Goal: Information Seeking & Learning: Learn about a topic

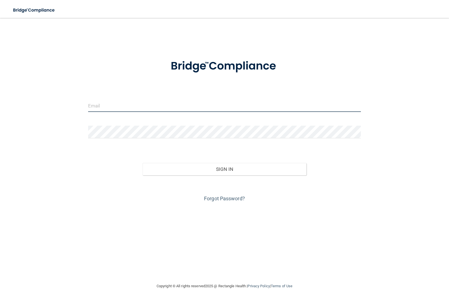
type input "hholmesnwdg@gmail.com"
click at [159, 105] on input "hholmesnwdg@gmail.com" at bounding box center [224, 105] width 273 height 13
drag, startPoint x: 164, startPoint y: 105, endPoint x: -346, endPoint y: 105, distance: 510.7
click at [0, 105] on html "Toggle navigation Manage My Enterprise Manage My Location hholmesnwdg@gmail.com…" at bounding box center [224, 150] width 449 height 301
type input "[EMAIL_ADDRESS][DOMAIN_NAME]"
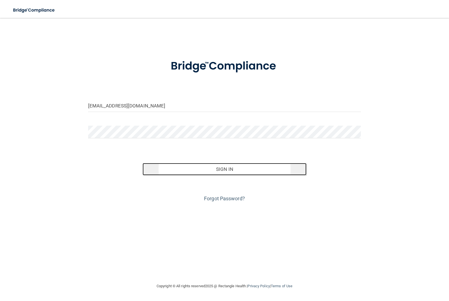
click at [172, 165] on button "Sign In" at bounding box center [225, 169] width 164 height 12
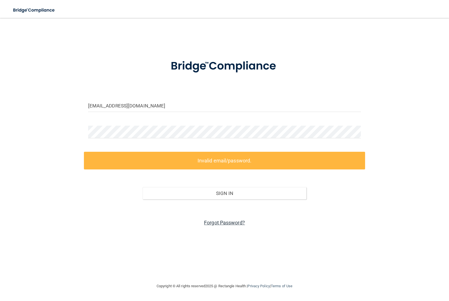
click at [223, 223] on link "Forgot Password?" at bounding box center [224, 223] width 41 height 6
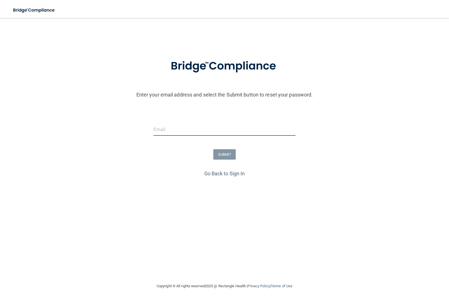
click at [224, 128] on input "email" at bounding box center [225, 129] width 142 height 13
type input "[EMAIL_ADDRESS][DOMAIN_NAME]"
click at [222, 153] on button "SUBMIT" at bounding box center [224, 154] width 23 height 10
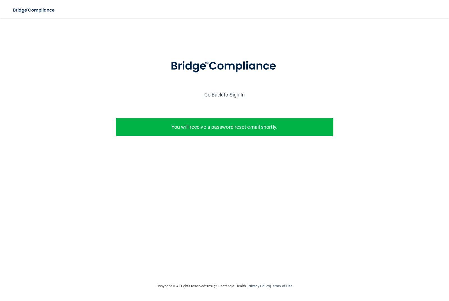
click at [237, 93] on link "Go Back to Sign In" at bounding box center [224, 95] width 41 height 6
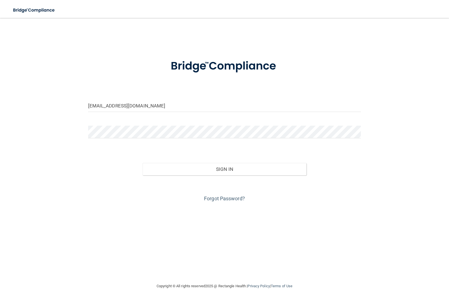
click at [230, 98] on form "hholmesnwdg@gmail.com Invalid email/password. You don't have permission to acce…" at bounding box center [224, 128] width 273 height 152
click at [226, 101] on input "hholmesnwdg@gmail.com" at bounding box center [224, 105] width 273 height 13
click at [225, 101] on input "hholmesnwdg@gmail.com" at bounding box center [224, 105] width 273 height 13
type input "[EMAIL_ADDRESS][DOMAIN_NAME]"
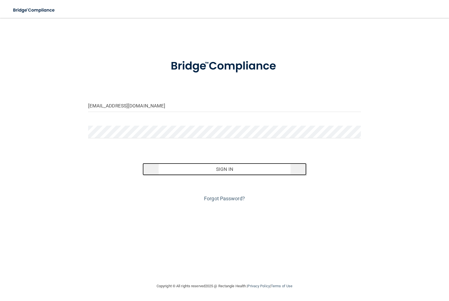
click at [227, 166] on button "Sign In" at bounding box center [225, 169] width 164 height 12
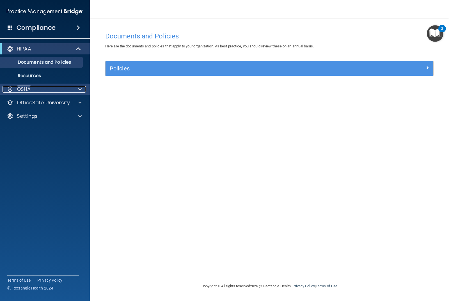
click at [75, 86] on div at bounding box center [79, 89] width 14 height 7
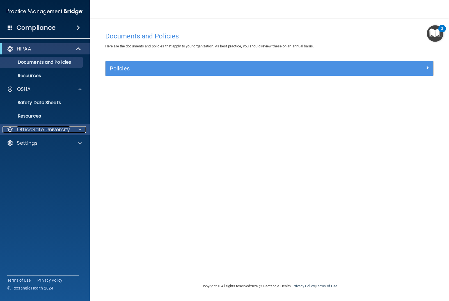
click at [82, 126] on div at bounding box center [79, 129] width 14 height 7
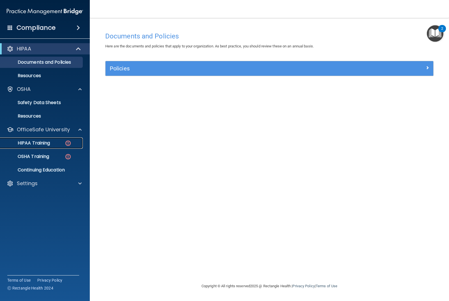
click at [33, 143] on p "HIPAA Training" at bounding box center [27, 143] width 46 height 6
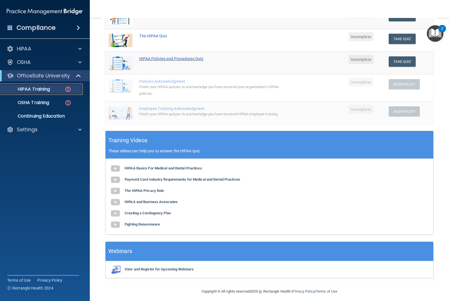
scroll to position [97, 0]
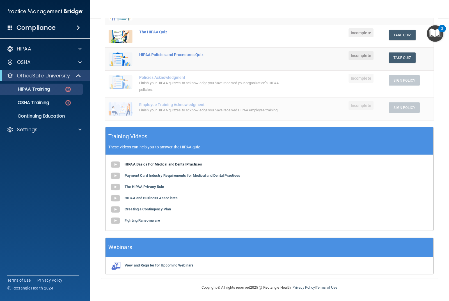
click at [155, 163] on b "HIPAA Basics For Medical and Dental Practices" at bounding box center [163, 164] width 77 height 4
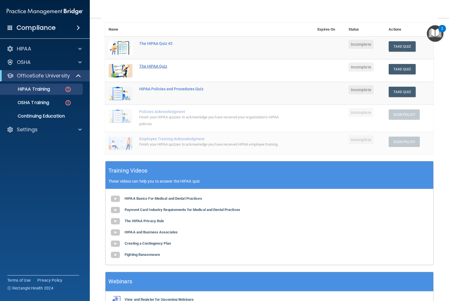
scroll to position [0, 0]
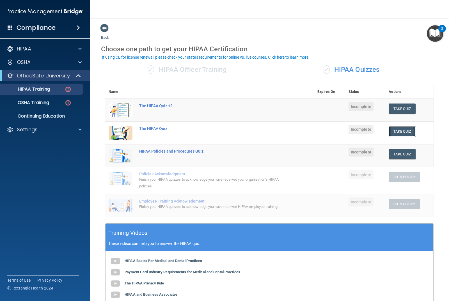
click at [394, 132] on button "Take Quiz" at bounding box center [402, 131] width 27 height 10
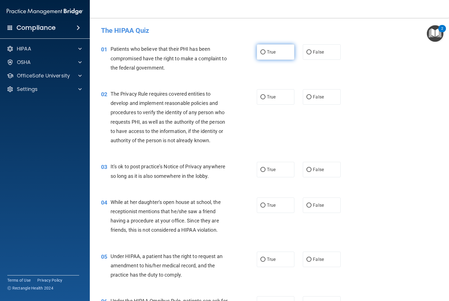
click at [268, 53] on span "True" at bounding box center [271, 51] width 9 height 5
click at [266, 53] on input "True" at bounding box center [263, 52] width 5 height 4
radio input "true"
click at [268, 92] on label "True" at bounding box center [276, 96] width 38 height 15
click at [266, 95] on input "True" at bounding box center [263, 97] width 5 height 4
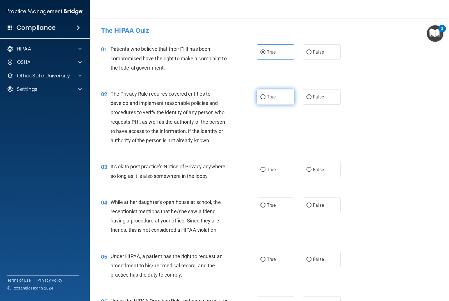
radio input "true"
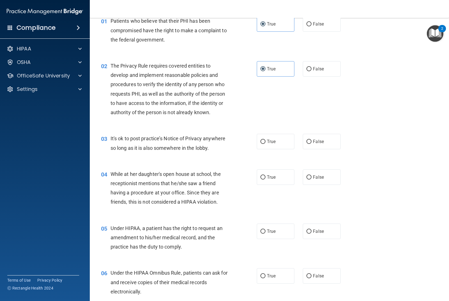
scroll to position [56, 0]
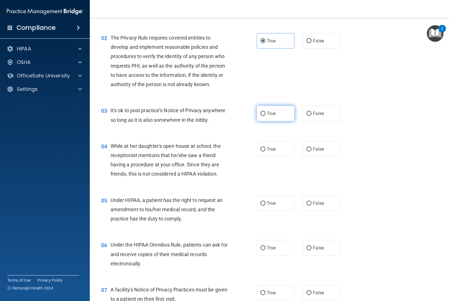
click at [268, 117] on label "True" at bounding box center [276, 113] width 38 height 15
click at [266, 116] on input "True" at bounding box center [263, 114] width 5 height 4
radio input "true"
click at [321, 156] on label "False" at bounding box center [322, 149] width 38 height 15
click at [312, 152] on input "False" at bounding box center [309, 149] width 5 height 4
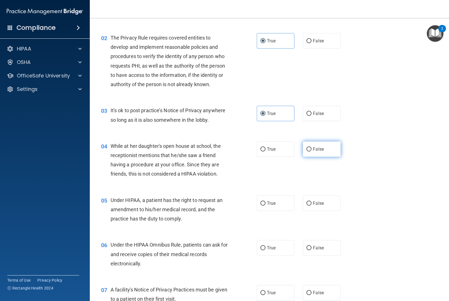
radio input "true"
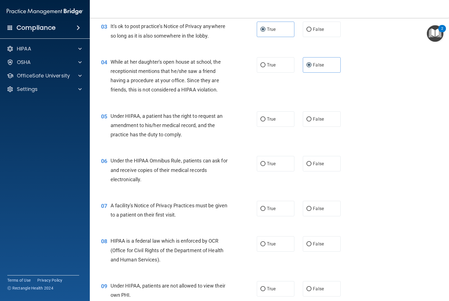
scroll to position [168, 0]
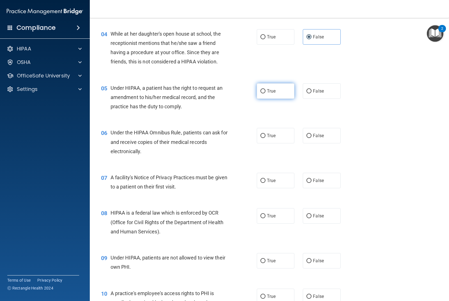
click at [267, 93] on span "True" at bounding box center [271, 90] width 9 height 5
click at [266, 93] on input "True" at bounding box center [263, 91] width 5 height 4
radio input "true"
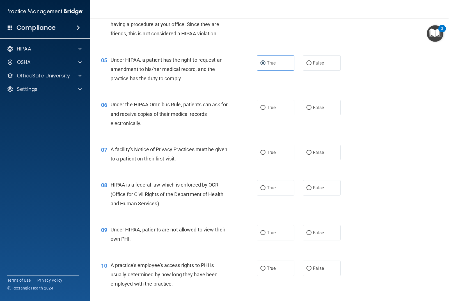
scroll to position [225, 0]
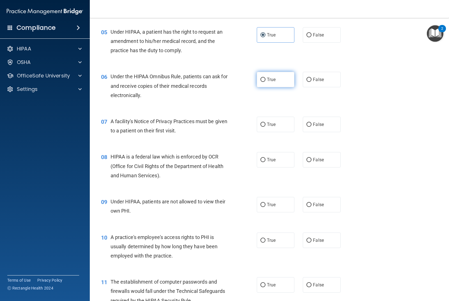
click at [274, 83] on label "True" at bounding box center [276, 79] width 38 height 15
click at [266, 82] on input "True" at bounding box center [263, 80] width 5 height 4
radio input "true"
click at [265, 125] on label "True" at bounding box center [276, 124] width 38 height 15
click at [265, 125] on input "True" at bounding box center [263, 125] width 5 height 4
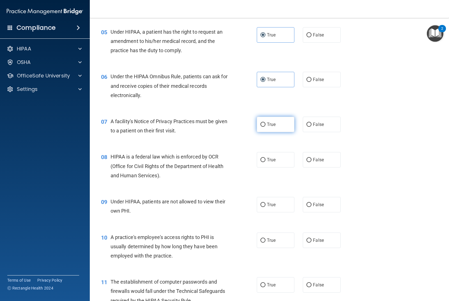
radio input "true"
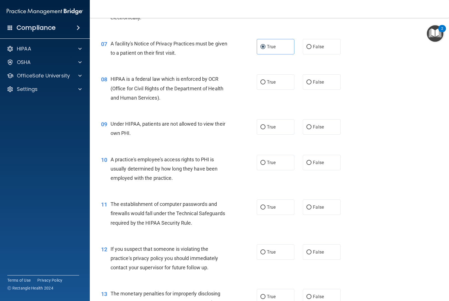
scroll to position [309, 0]
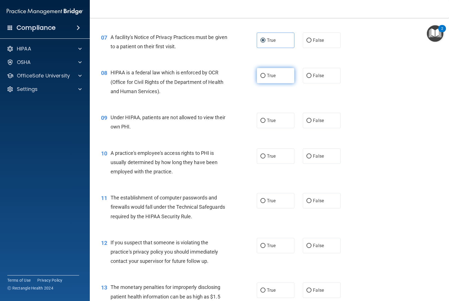
click at [273, 79] on label "True" at bounding box center [276, 75] width 38 height 15
click at [266, 78] on input "True" at bounding box center [263, 76] width 5 height 4
radio input "true"
click at [307, 123] on label "False" at bounding box center [322, 120] width 38 height 15
click at [307, 123] on input "False" at bounding box center [309, 121] width 5 height 4
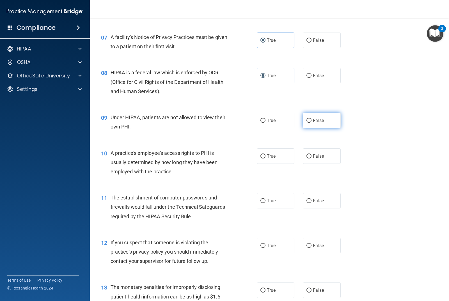
radio input "true"
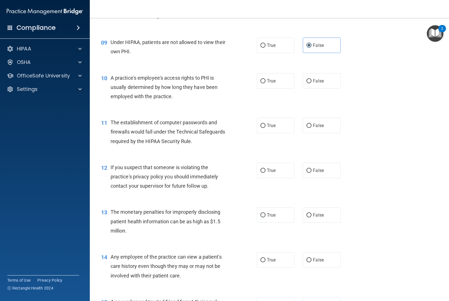
scroll to position [393, 0]
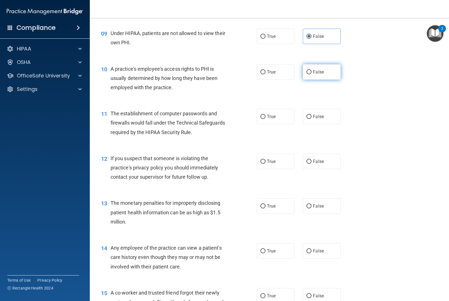
click at [318, 76] on label "False" at bounding box center [322, 71] width 38 height 15
click at [312, 74] on input "False" at bounding box center [309, 72] width 5 height 4
radio input "true"
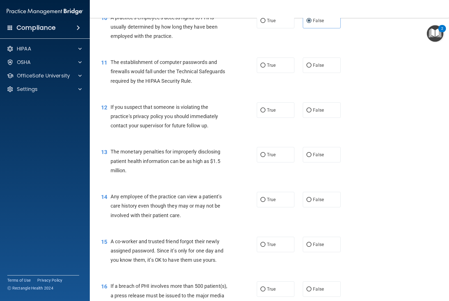
scroll to position [449, 0]
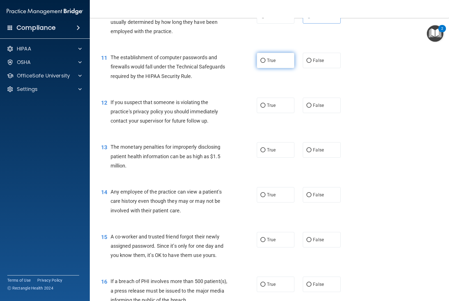
click at [283, 64] on label "True" at bounding box center [276, 60] width 38 height 15
click at [266, 63] on input "True" at bounding box center [263, 61] width 5 height 4
radio input "true"
click at [258, 104] on label "True" at bounding box center [276, 105] width 38 height 15
click at [261, 104] on input "True" at bounding box center [263, 106] width 5 height 4
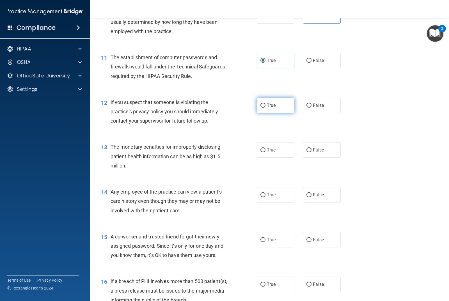
radio input "true"
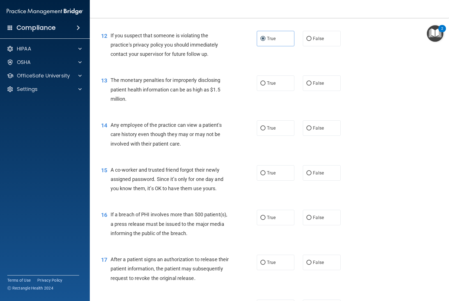
scroll to position [533, 0]
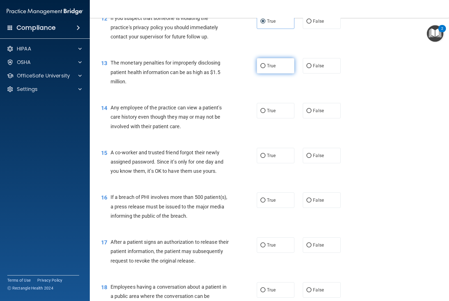
click at [278, 65] on label "True" at bounding box center [276, 65] width 38 height 15
click at [266, 65] on input "True" at bounding box center [263, 66] width 5 height 4
radio input "true"
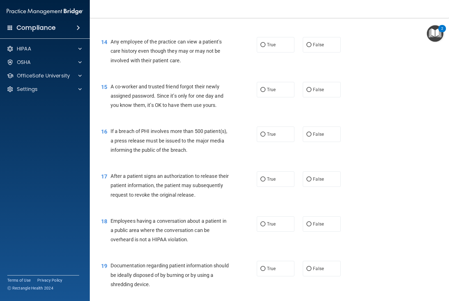
scroll to position [590, 0]
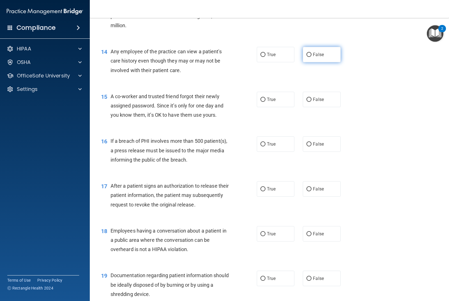
click at [307, 57] on input "False" at bounding box center [309, 55] width 5 height 4
radio input "true"
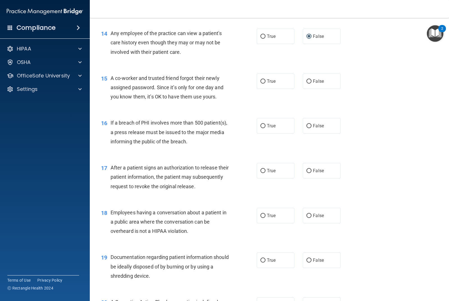
scroll to position [618, 0]
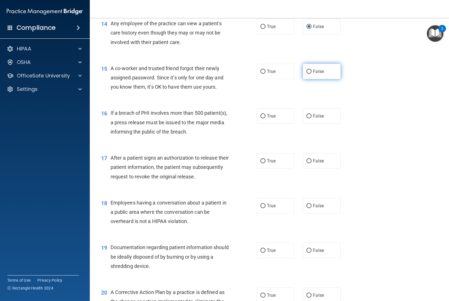
click at [311, 75] on label "False" at bounding box center [322, 71] width 38 height 15
click at [311, 74] on input "False" at bounding box center [309, 72] width 5 height 4
radio input "true"
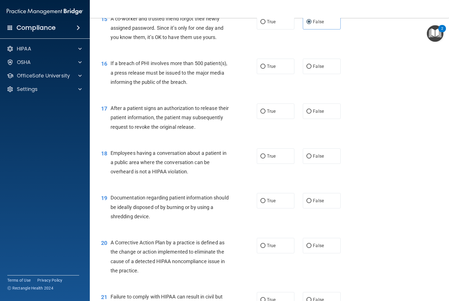
scroll to position [674, 0]
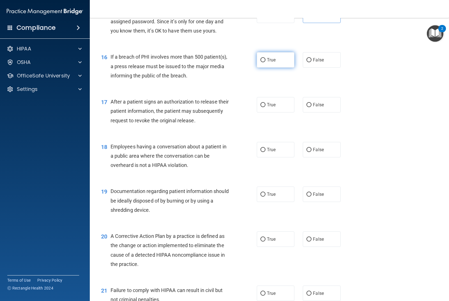
click at [270, 65] on label "True" at bounding box center [276, 59] width 38 height 15
click at [266, 62] on input "True" at bounding box center [263, 60] width 5 height 4
radio input "true"
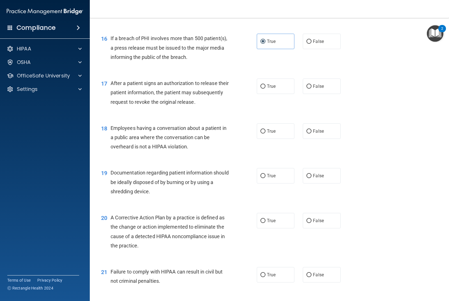
scroll to position [702, 0]
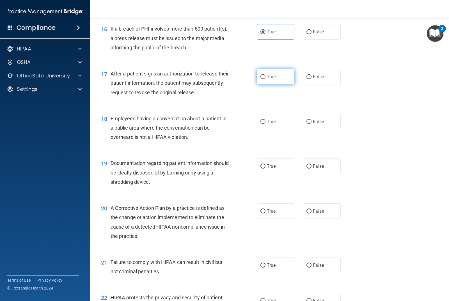
click at [261, 77] on input "True" at bounding box center [263, 77] width 5 height 4
radio input "true"
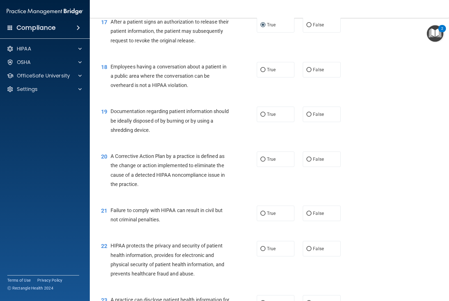
scroll to position [758, 0]
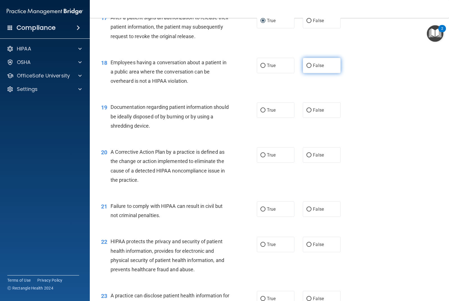
click at [313, 63] on span "False" at bounding box center [318, 65] width 11 height 5
click at [311, 64] on input "False" at bounding box center [309, 66] width 5 height 4
radio input "true"
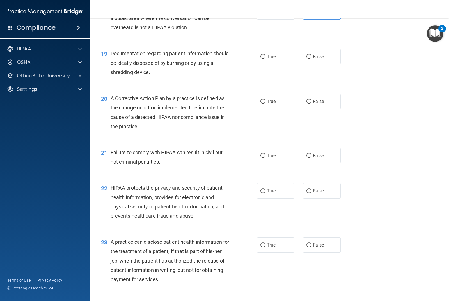
scroll to position [814, 0]
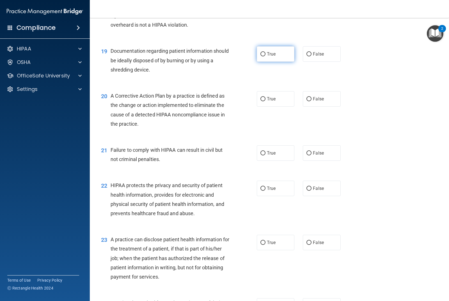
click at [277, 57] on label "True" at bounding box center [276, 53] width 38 height 15
click at [266, 56] on input "True" at bounding box center [263, 54] width 5 height 4
radio input "true"
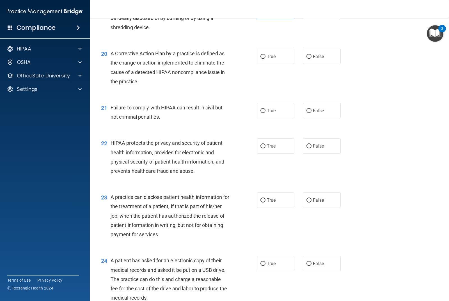
scroll to position [870, 0]
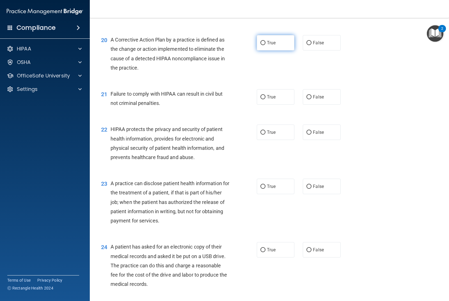
click at [275, 38] on label "True" at bounding box center [276, 42] width 38 height 15
click at [266, 41] on input "True" at bounding box center [263, 43] width 5 height 4
radio input "true"
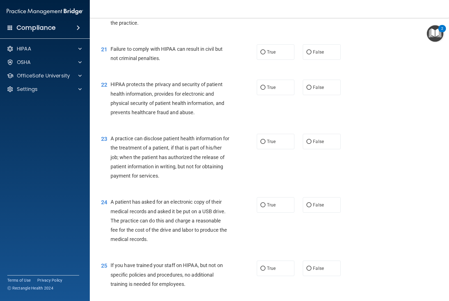
scroll to position [927, 0]
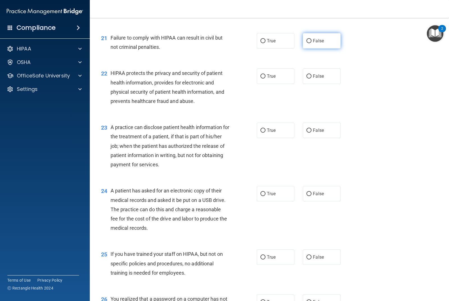
click at [324, 34] on label "False" at bounding box center [322, 40] width 38 height 15
click at [312, 39] on input "False" at bounding box center [309, 41] width 5 height 4
radio input "true"
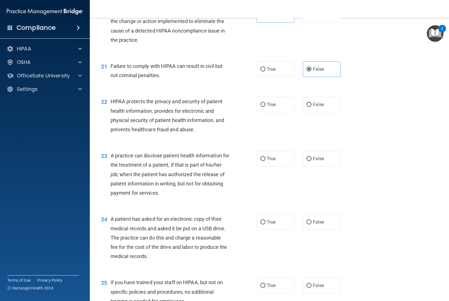
scroll to position [898, 0]
click at [267, 101] on label "True" at bounding box center [276, 104] width 38 height 15
click at [266, 102] on input "True" at bounding box center [263, 104] width 5 height 4
radio input "true"
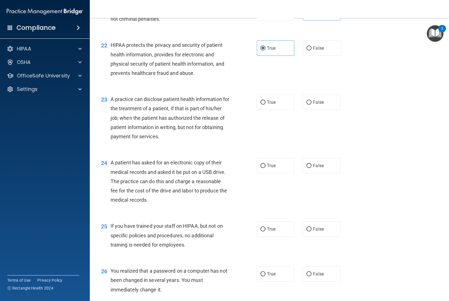
scroll to position [983, 0]
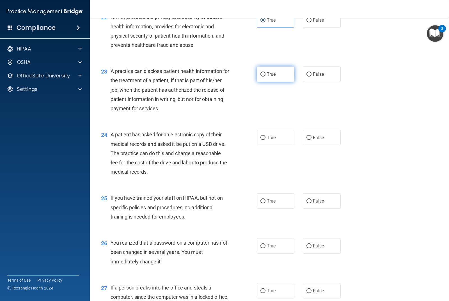
click at [279, 74] on label "True" at bounding box center [276, 74] width 38 height 15
click at [266, 74] on input "True" at bounding box center [263, 74] width 5 height 4
radio input "true"
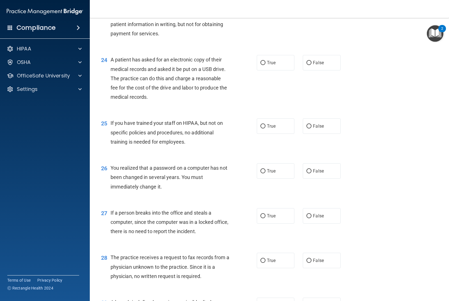
scroll to position [1067, 0]
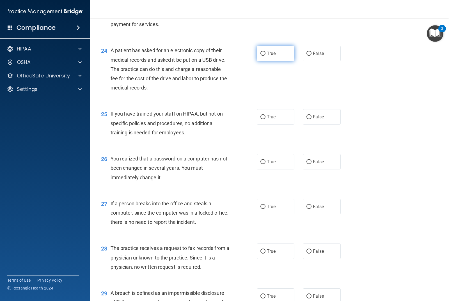
click at [267, 57] on label "True" at bounding box center [276, 53] width 38 height 15
click at [266, 56] on input "True" at bounding box center [263, 54] width 5 height 4
radio input "true"
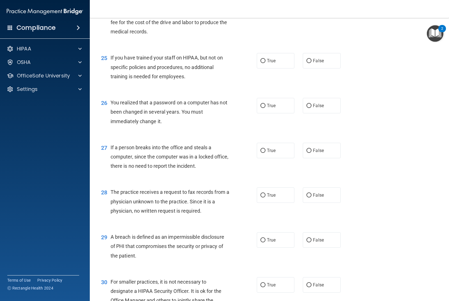
scroll to position [1151, 0]
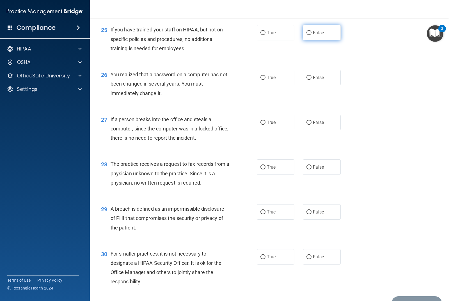
click at [307, 32] on input "False" at bounding box center [309, 33] width 5 height 4
radio input "true"
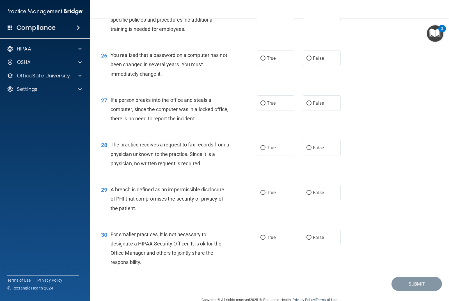
scroll to position [1179, 0]
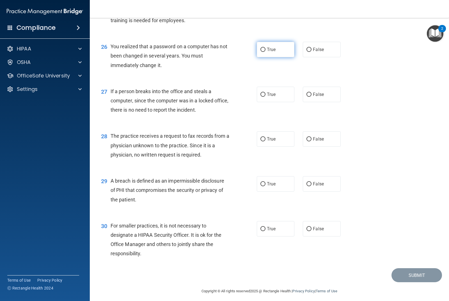
click at [267, 50] on span "True" at bounding box center [271, 49] width 9 height 5
click at [266, 50] on input "True" at bounding box center [263, 50] width 5 height 4
radio input "true"
click at [313, 99] on label "False" at bounding box center [322, 94] width 38 height 15
click at [312, 97] on input "False" at bounding box center [309, 95] width 5 height 4
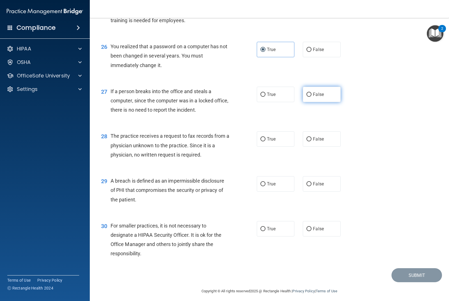
radio input "true"
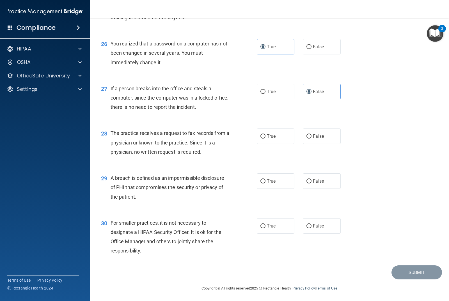
scroll to position [1183, 0]
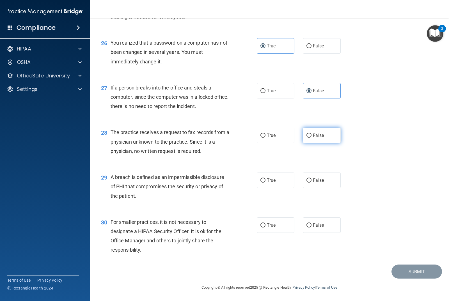
click at [313, 133] on span "False" at bounding box center [318, 135] width 11 height 5
click at [311, 134] on input "False" at bounding box center [309, 136] width 5 height 4
radio input "true"
click at [263, 182] on input "True" at bounding box center [263, 181] width 5 height 4
radio input "true"
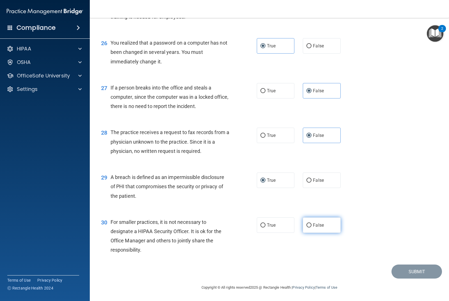
click at [307, 218] on label "False" at bounding box center [322, 225] width 38 height 15
click at [307, 223] on input "False" at bounding box center [309, 225] width 5 height 4
radio input "true"
click at [401, 269] on button "Submit" at bounding box center [417, 272] width 51 height 14
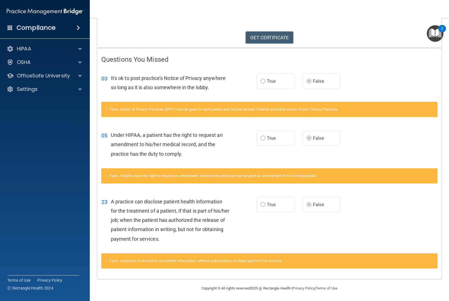
scroll to position [85, 0]
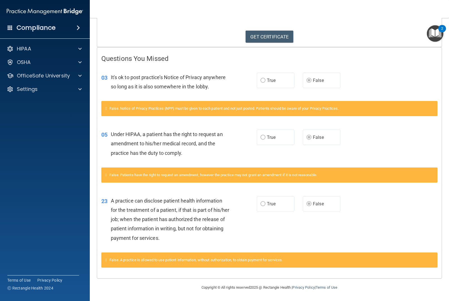
click at [264, 135] on label "True" at bounding box center [276, 137] width 38 height 15
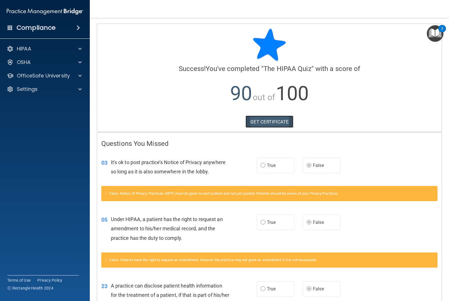
click at [274, 123] on link "GET CERTIFICATE" at bounding box center [270, 122] width 48 height 12
click at [36, 53] on div "HIPAA" at bounding box center [45, 48] width 90 height 11
click at [80, 47] on span at bounding box center [79, 48] width 3 height 7
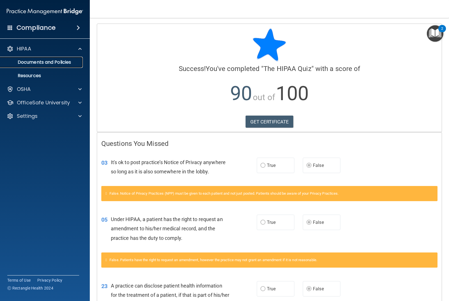
click at [54, 65] on link "Documents and Policies" at bounding box center [38, 62] width 88 height 11
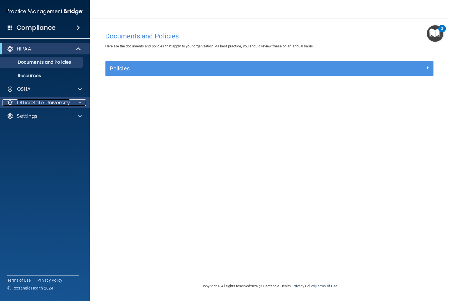
click at [61, 103] on p "OfficeSafe University" at bounding box center [43, 102] width 53 height 7
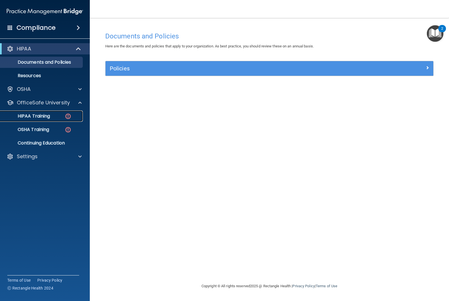
click at [51, 119] on link "HIPAA Training" at bounding box center [38, 116] width 88 height 11
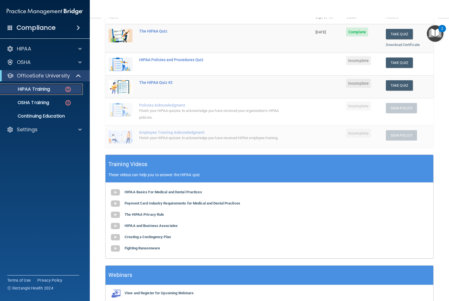
scroll to position [23, 0]
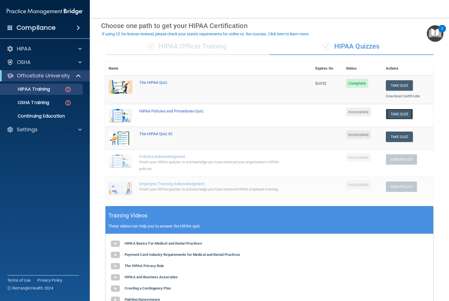
click at [396, 111] on button "Take Quiz" at bounding box center [399, 114] width 27 height 10
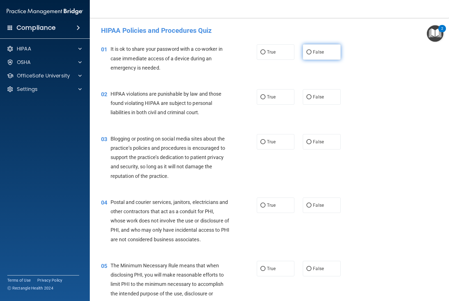
click at [303, 52] on label "False" at bounding box center [322, 51] width 38 height 15
click at [307, 52] on input "False" at bounding box center [309, 52] width 5 height 4
radio input "true"
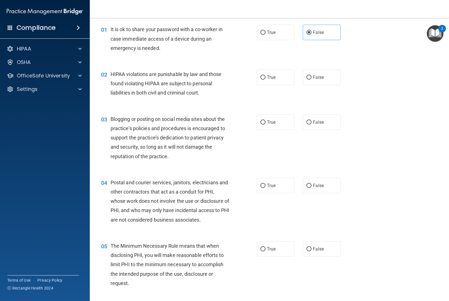
scroll to position [28, 0]
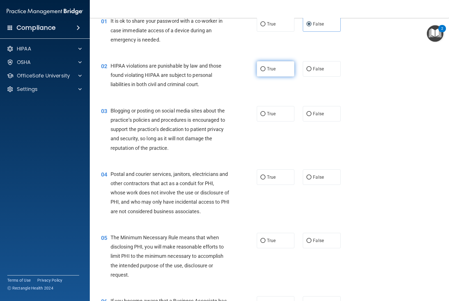
click at [275, 71] on label "True" at bounding box center [276, 68] width 38 height 15
click at [266, 71] on input "True" at bounding box center [263, 69] width 5 height 4
radio input "true"
click at [313, 112] on span "False" at bounding box center [318, 113] width 11 height 5
click at [312, 112] on input "False" at bounding box center [309, 114] width 5 height 4
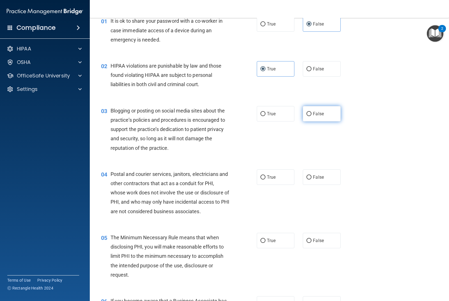
radio input "true"
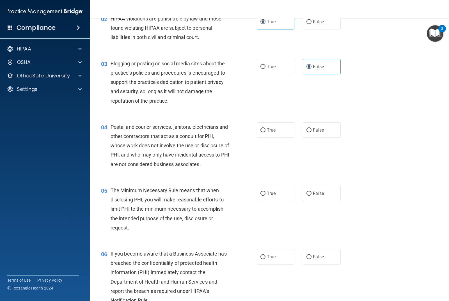
scroll to position [84, 0]
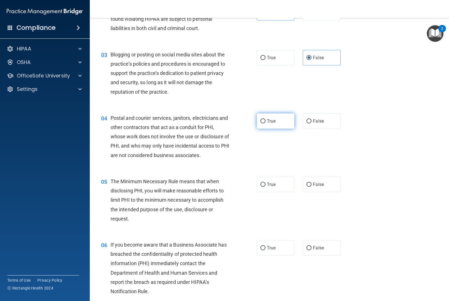
click at [282, 117] on label "True" at bounding box center [276, 120] width 38 height 15
click at [266, 119] on input "True" at bounding box center [263, 121] width 5 height 4
radio input "true"
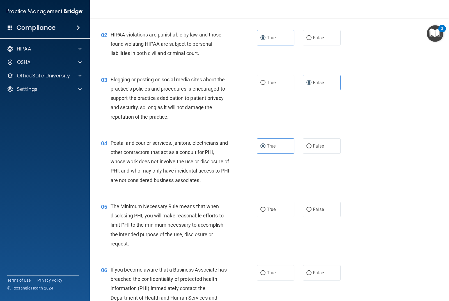
scroll to position [0, 0]
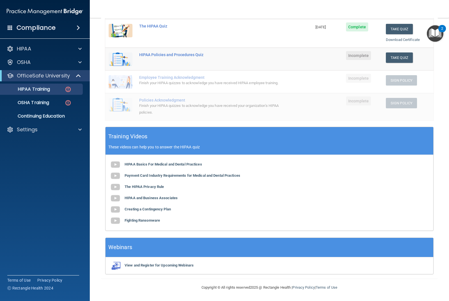
scroll to position [108, 0]
click at [175, 176] on b "Payment Card Industry Requirements for Medical and Dental Practices" at bounding box center [183, 176] width 116 height 4
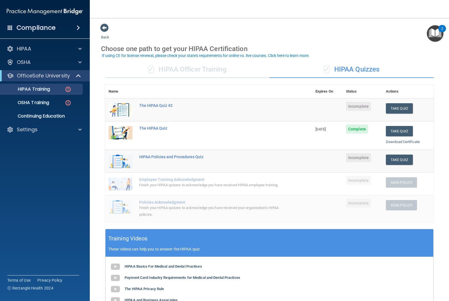
scroll to position [0, 0]
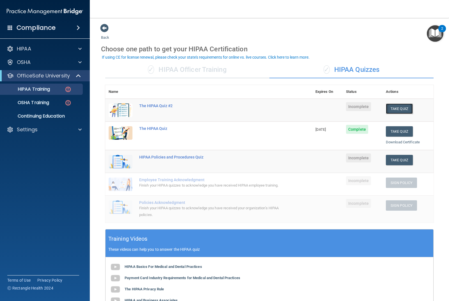
click at [405, 109] on button "Take Quiz" at bounding box center [399, 109] width 27 height 10
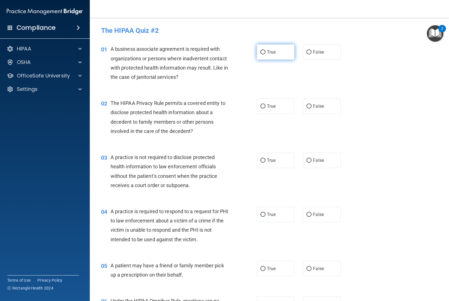
click at [261, 49] on label "True" at bounding box center [276, 51] width 38 height 15
click at [261, 50] on input "True" at bounding box center [263, 52] width 5 height 4
radio input "true"
click at [305, 157] on label "False" at bounding box center [322, 160] width 38 height 15
click at [307, 159] on input "False" at bounding box center [309, 161] width 5 height 4
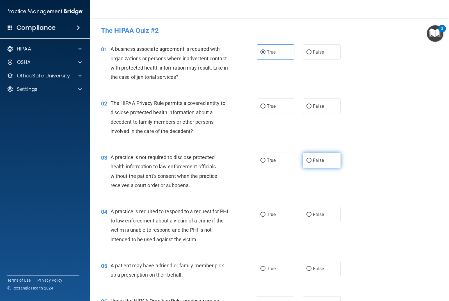
radio input "true"
click at [257, 101] on label "True" at bounding box center [276, 106] width 38 height 15
click at [261, 104] on input "True" at bounding box center [263, 106] width 5 height 4
radio input "true"
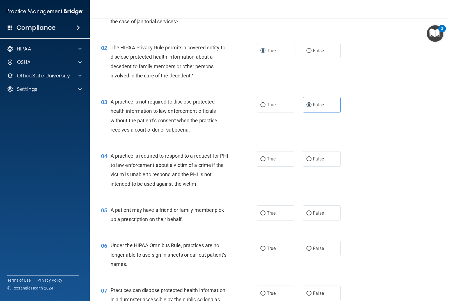
scroll to position [56, 0]
click at [275, 158] on label "True" at bounding box center [276, 158] width 38 height 15
click at [266, 158] on input "True" at bounding box center [263, 159] width 5 height 4
radio input "true"
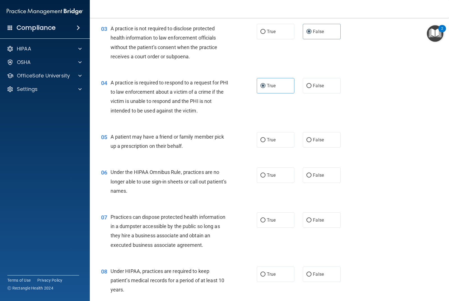
scroll to position [140, 0]
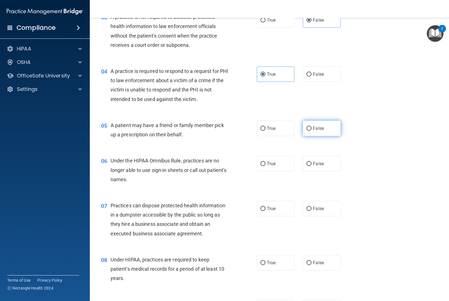
click at [324, 124] on label "False" at bounding box center [322, 128] width 38 height 15
click at [312, 127] on input "False" at bounding box center [309, 129] width 5 height 4
radio input "true"
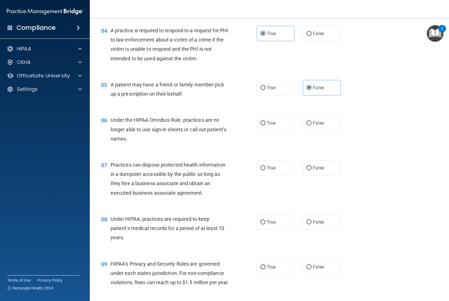
scroll to position [197, 0]
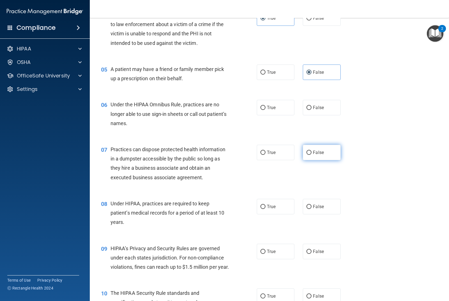
click at [307, 153] on input "False" at bounding box center [309, 153] width 5 height 4
radio input "true"
click at [307, 106] on input "False" at bounding box center [309, 108] width 5 height 4
radio input "true"
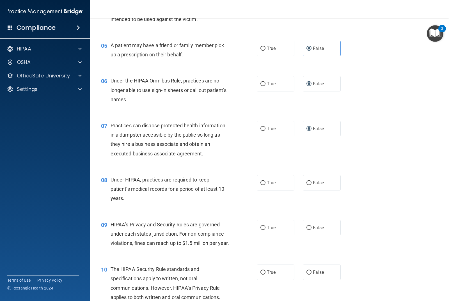
scroll to position [281, 0]
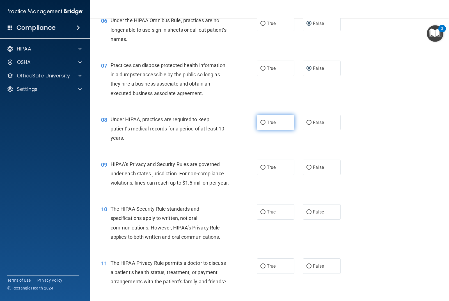
click at [274, 127] on label "True" at bounding box center [276, 122] width 38 height 15
click at [266, 125] on input "True" at bounding box center [263, 123] width 5 height 4
radio input "true"
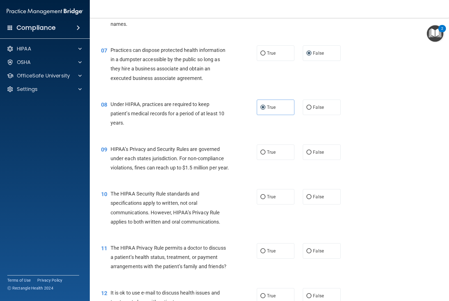
scroll to position [337, 0]
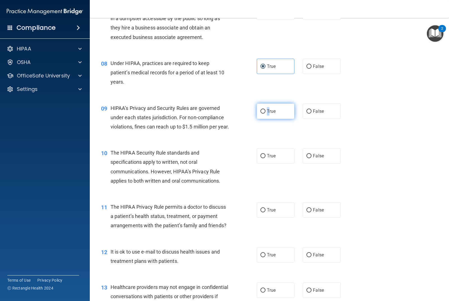
click at [267, 112] on span "True" at bounding box center [271, 111] width 9 height 5
click at [279, 101] on div "09 HIPAA’s Privacy and Security Rules are governed under each states jurisdicti…" at bounding box center [269, 119] width 345 height 45
click at [275, 107] on label "True" at bounding box center [276, 111] width 38 height 15
click at [266, 109] on input "True" at bounding box center [263, 111] width 5 height 4
radio input "true"
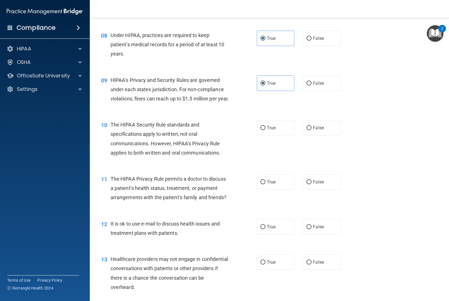
scroll to position [393, 0]
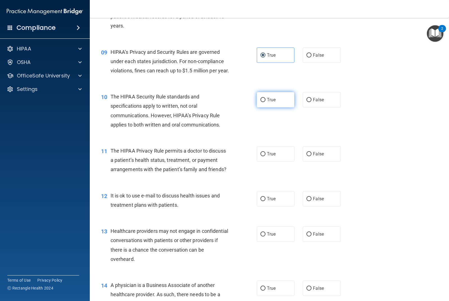
click at [285, 108] on label "True" at bounding box center [276, 99] width 38 height 15
click at [266, 102] on input "True" at bounding box center [263, 100] width 5 height 4
radio input "true"
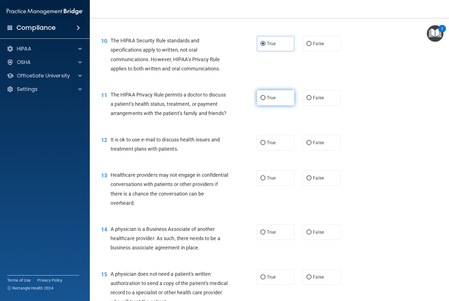
click at [270, 106] on label "True" at bounding box center [276, 97] width 38 height 15
click at [266, 100] on input "True" at bounding box center [263, 98] width 5 height 4
radio input "true"
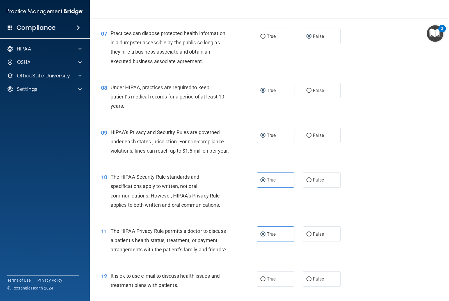
scroll to position [225, 0]
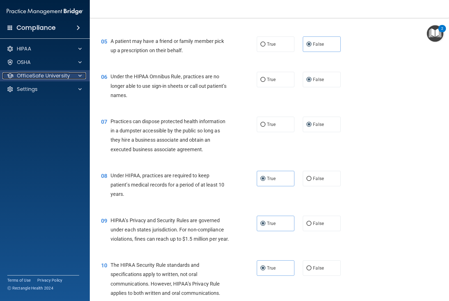
click at [77, 78] on div at bounding box center [79, 75] width 14 height 7
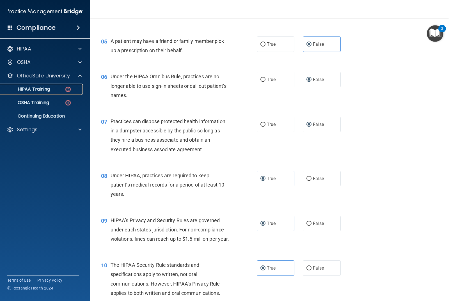
click at [54, 92] on link "HIPAA Training" at bounding box center [38, 89] width 88 height 11
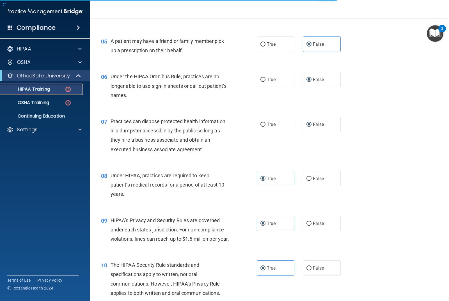
scroll to position [108, 0]
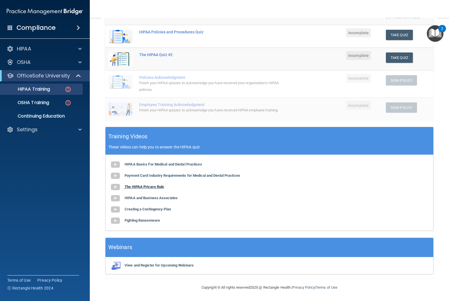
click at [137, 185] on b "The HIPAA Privacy Rule" at bounding box center [144, 187] width 39 height 4
click at [161, 197] on b "HIPAA and Business Associates" at bounding box center [151, 198] width 53 height 4
click at [145, 220] on b "Fighting Ransomware" at bounding box center [142, 220] width 35 height 4
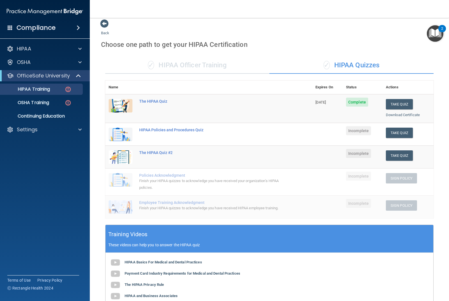
scroll to position [0, 0]
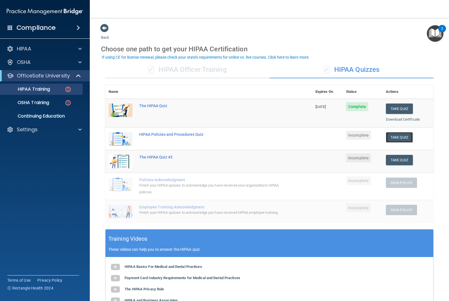
click at [401, 135] on button "Take Quiz" at bounding box center [399, 137] width 27 height 10
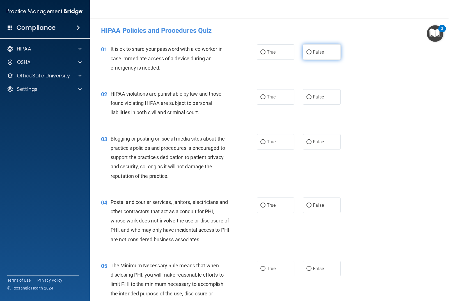
click at [318, 52] on span "False" at bounding box center [318, 51] width 11 height 5
click at [312, 52] on input "False" at bounding box center [309, 52] width 5 height 4
radio input "true"
click at [271, 100] on label "True" at bounding box center [276, 96] width 38 height 15
click at [266, 99] on input "True" at bounding box center [263, 97] width 5 height 4
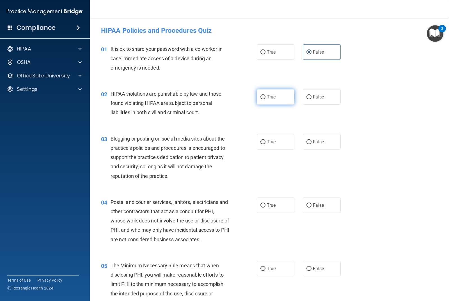
radio input "true"
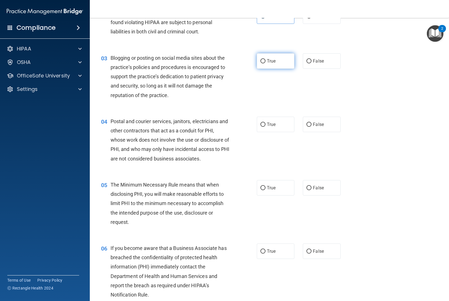
scroll to position [84, 0]
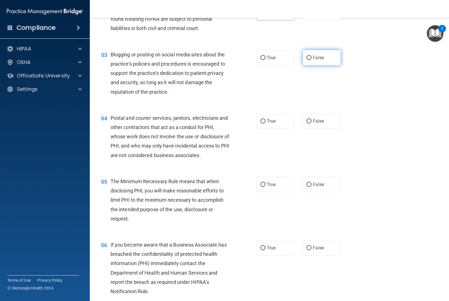
click at [320, 58] on span "False" at bounding box center [318, 57] width 11 height 5
click at [312, 58] on input "False" at bounding box center [309, 58] width 5 height 4
radio input "true"
click at [274, 118] on label "True" at bounding box center [276, 120] width 38 height 15
click at [266, 119] on input "True" at bounding box center [263, 121] width 5 height 4
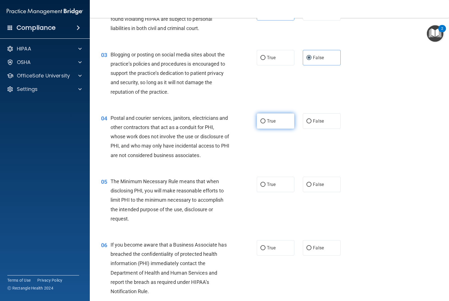
radio input "true"
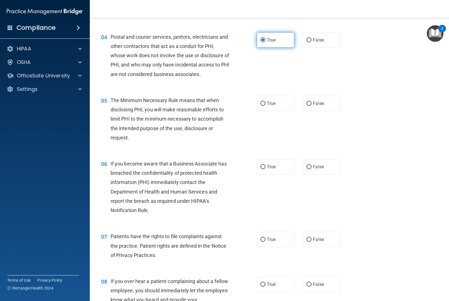
scroll to position [168, 0]
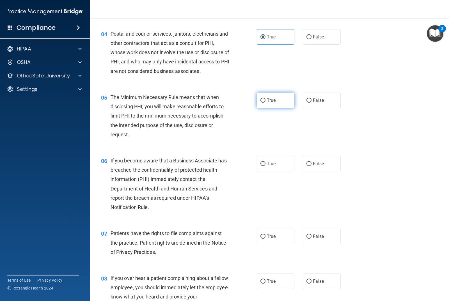
click at [272, 102] on span "True" at bounding box center [271, 100] width 9 height 5
click at [266, 102] on input "True" at bounding box center [263, 101] width 5 height 4
radio input "true"
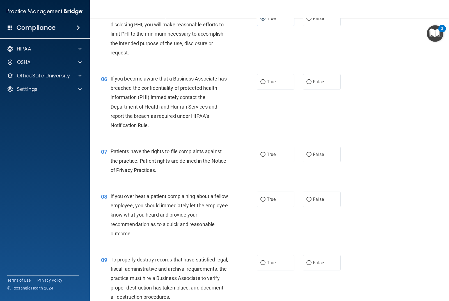
scroll to position [253, 0]
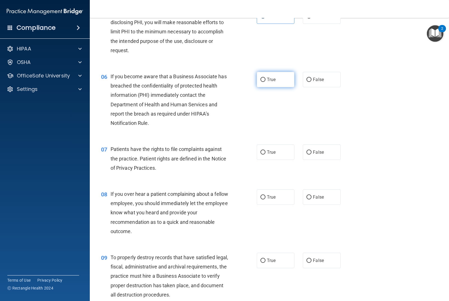
click at [271, 78] on span "True" at bounding box center [271, 79] width 9 height 5
click at [266, 78] on input "True" at bounding box center [263, 80] width 5 height 4
radio input "true"
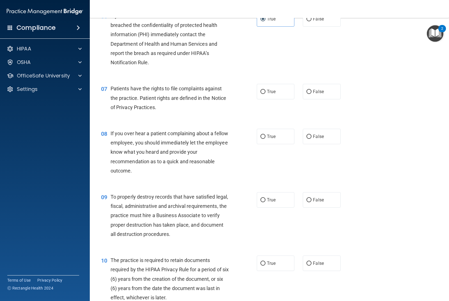
scroll to position [337, 0]
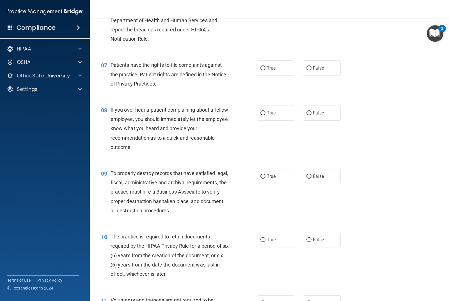
click at [280, 60] on div "07 Patients have the rights to file complaints against the practice. Patient ri…" at bounding box center [269, 75] width 345 height 45
click at [280, 62] on label "True" at bounding box center [276, 67] width 38 height 15
click at [266, 66] on input "True" at bounding box center [263, 68] width 5 height 4
radio input "true"
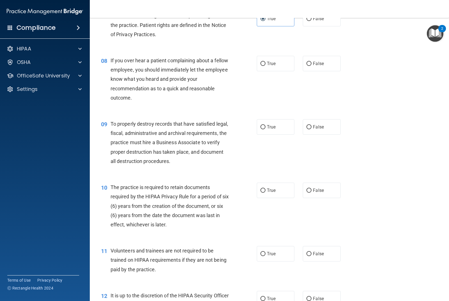
scroll to position [393, 0]
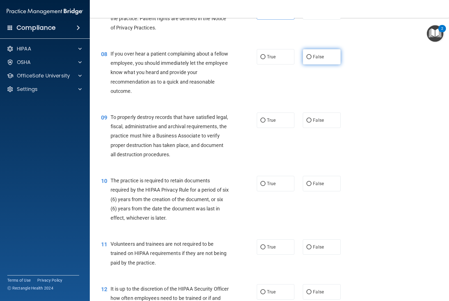
click at [313, 54] on label "False" at bounding box center [322, 56] width 38 height 15
click at [312, 55] on input "False" at bounding box center [309, 57] width 5 height 4
radio input "true"
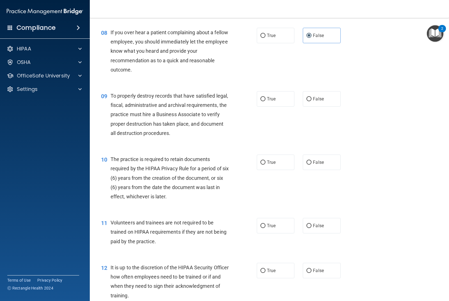
scroll to position [449, 0]
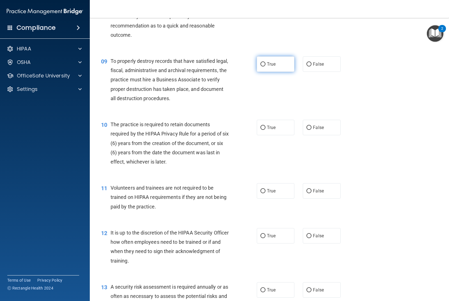
click at [283, 67] on label "True" at bounding box center [276, 63] width 38 height 15
click at [266, 67] on input "True" at bounding box center [263, 64] width 5 height 4
radio input "true"
click at [270, 126] on span "True" at bounding box center [271, 127] width 9 height 5
click at [266, 126] on input "True" at bounding box center [263, 128] width 5 height 4
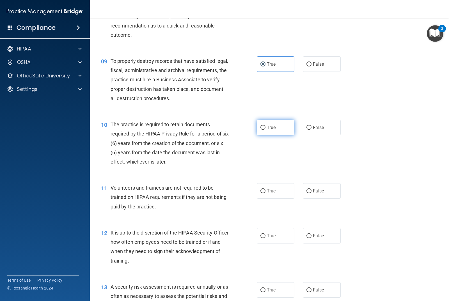
radio input "true"
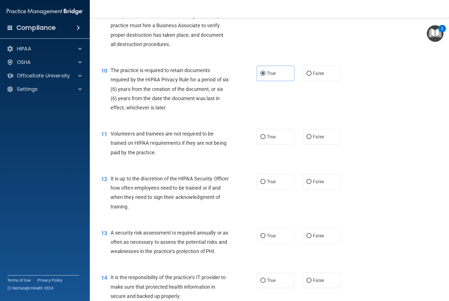
scroll to position [505, 0]
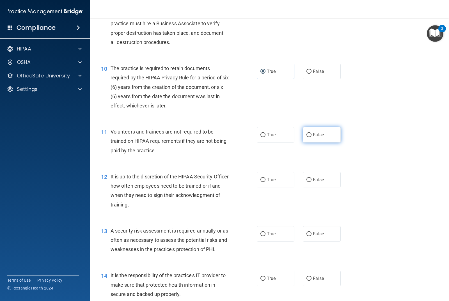
click at [308, 138] on label "False" at bounding box center [322, 134] width 38 height 15
click at [308, 137] on input "False" at bounding box center [309, 135] width 5 height 4
radio input "true"
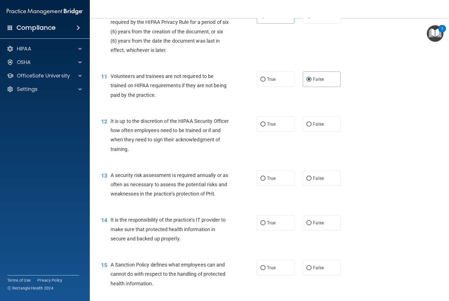
scroll to position [562, 0]
click at [262, 126] on input "True" at bounding box center [263, 124] width 5 height 4
radio input "true"
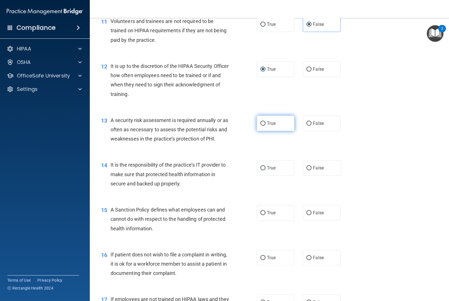
scroll to position [618, 0]
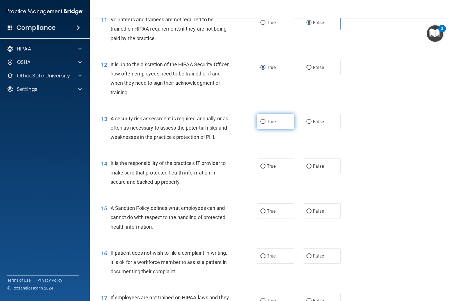
click at [263, 129] on label "True" at bounding box center [276, 121] width 38 height 15
click at [263, 124] on input "True" at bounding box center [263, 122] width 5 height 4
radio input "true"
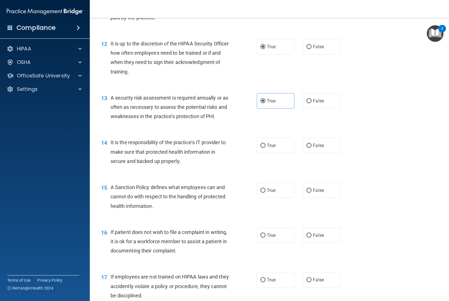
scroll to position [702, 0]
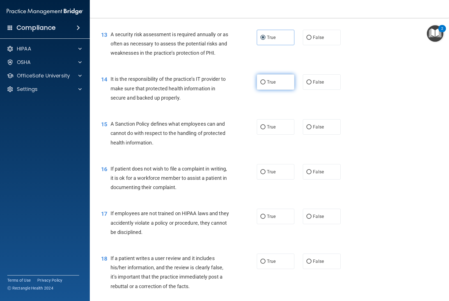
click at [268, 87] on label "True" at bounding box center [276, 81] width 38 height 15
click at [266, 85] on input "True" at bounding box center [263, 82] width 5 height 4
radio input "true"
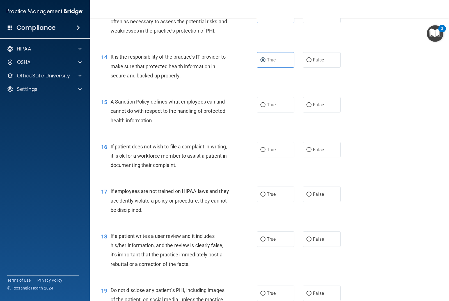
scroll to position [786, 0]
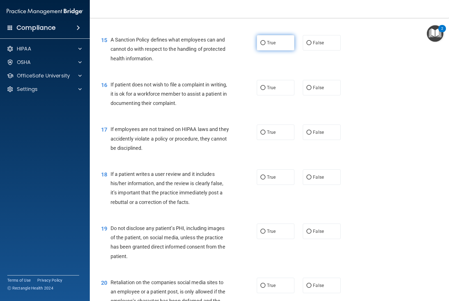
click at [279, 43] on label "True" at bounding box center [276, 42] width 38 height 15
click at [266, 43] on input "True" at bounding box center [263, 43] width 5 height 4
radio input "true"
click at [310, 140] on label "False" at bounding box center [322, 132] width 38 height 15
click at [310, 135] on input "False" at bounding box center [309, 133] width 5 height 4
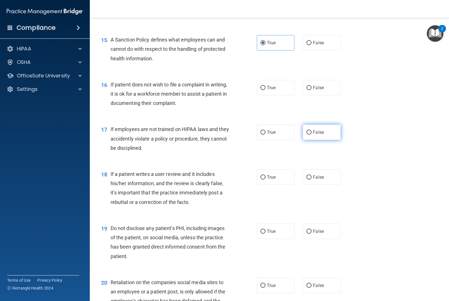
radio input "true"
click at [313, 93] on label "False" at bounding box center [322, 87] width 38 height 15
click at [312, 90] on input "False" at bounding box center [309, 88] width 5 height 4
radio input "true"
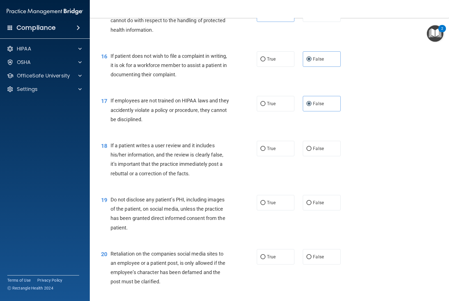
scroll to position [870, 0]
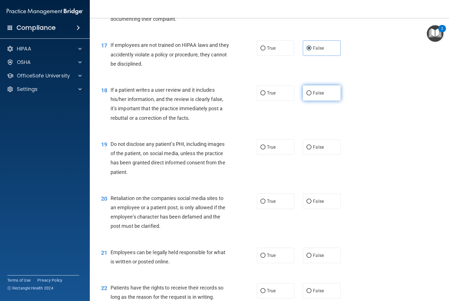
click at [324, 95] on label "False" at bounding box center [322, 92] width 38 height 15
click at [312, 95] on input "False" at bounding box center [309, 93] width 5 height 4
radio input "true"
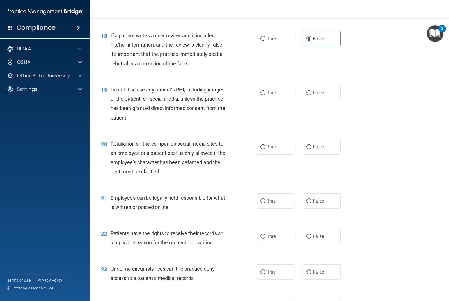
scroll to position [927, 0]
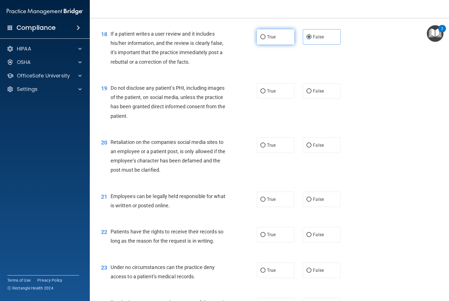
click at [290, 42] on label "True" at bounding box center [276, 36] width 38 height 15
click at [266, 39] on input "True" at bounding box center [263, 37] width 5 height 4
radio input "true"
click at [316, 40] on label "False" at bounding box center [322, 36] width 38 height 15
click at [308, 45] on div "18 If a patient writes a user review and it includes his/her information, and t…" at bounding box center [269, 49] width 345 height 54
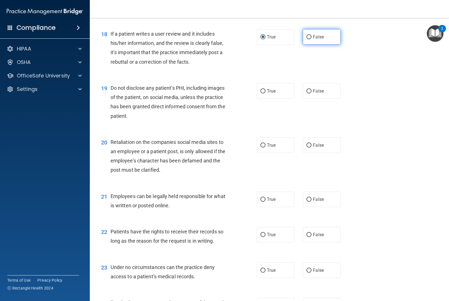
click at [316, 37] on span "False" at bounding box center [318, 36] width 11 height 5
click at [312, 37] on input "False" at bounding box center [309, 37] width 5 height 4
radio input "true"
radio input "false"
click at [258, 89] on label "True" at bounding box center [276, 90] width 38 height 15
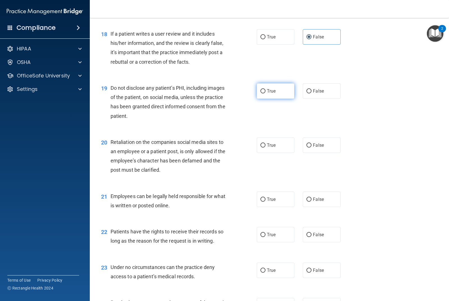
click at [261, 89] on input "True" at bounding box center [263, 91] width 5 height 4
radio input "true"
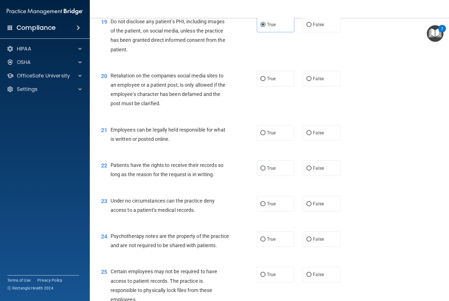
scroll to position [1011, 0]
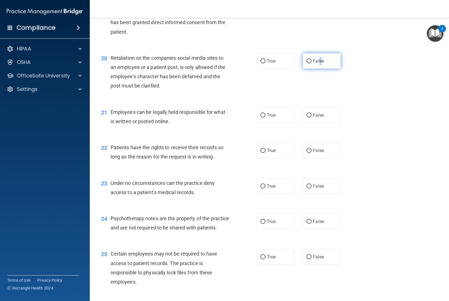
click at [318, 64] on label "False" at bounding box center [322, 60] width 38 height 15
click at [279, 72] on div "20 Retaliation on the companies social media sites to an employee or a patient …" at bounding box center [269, 73] width 345 height 54
click at [253, 110] on div "21 Employees can be legally held responsible for what is written or posted onli…" at bounding box center [179, 118] width 173 height 21
click at [259, 112] on label "True" at bounding box center [276, 115] width 38 height 15
click at [261, 113] on input "True" at bounding box center [263, 115] width 5 height 4
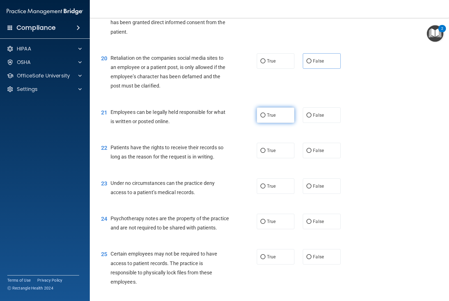
radio input "true"
click at [319, 61] on span "False" at bounding box center [318, 60] width 11 height 5
click at [312, 61] on input "False" at bounding box center [309, 61] width 5 height 4
radio input "true"
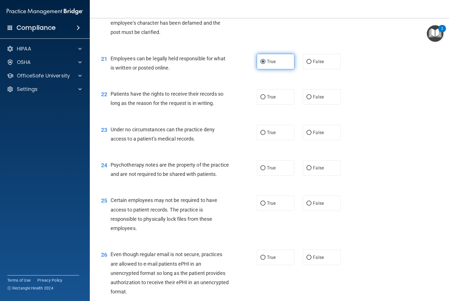
scroll to position [1067, 0]
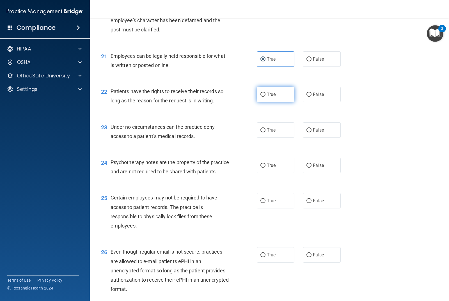
click at [273, 100] on label "True" at bounding box center [276, 94] width 38 height 15
click at [266, 97] on input "True" at bounding box center [263, 95] width 5 height 4
radio input "true"
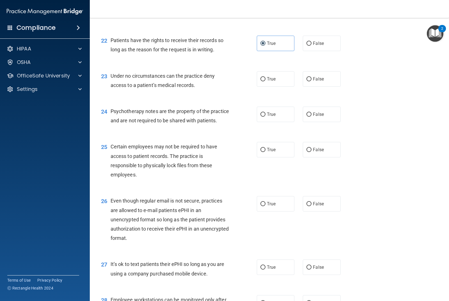
scroll to position [1123, 0]
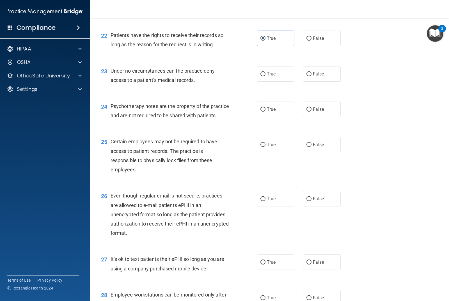
click at [226, 116] on div "Psychotherapy notes are the property of the practice and are not required to be…" at bounding box center [172, 111] width 123 height 19
click at [308, 71] on label "False" at bounding box center [322, 73] width 38 height 15
click at [308, 72] on input "False" at bounding box center [309, 74] width 5 height 4
radio input "true"
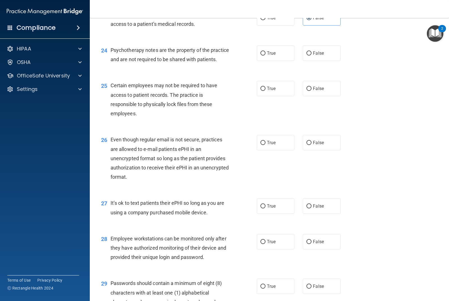
click at [229, 93] on div "Certain employees may not be required to have access to patient records. The pr…" at bounding box center [172, 99] width 123 height 37
click at [316, 45] on label "False" at bounding box center [322, 52] width 38 height 15
click at [312, 51] on input "False" at bounding box center [309, 53] width 5 height 4
radio input "true"
click at [271, 91] on label "True" at bounding box center [276, 88] width 38 height 15
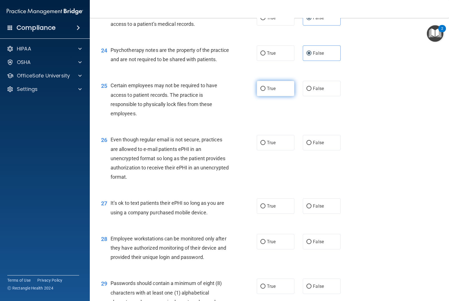
click at [266, 91] on input "True" at bounding box center [263, 89] width 5 height 4
radio input "true"
click at [309, 144] on label "False" at bounding box center [322, 142] width 38 height 15
click at [309, 144] on input "False" at bounding box center [309, 143] width 5 height 4
radio input "true"
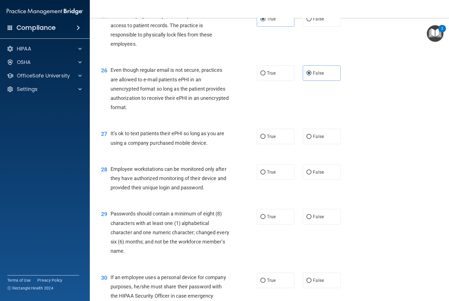
scroll to position [1263, 0]
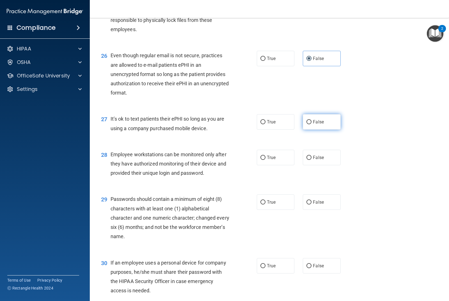
click at [308, 124] on input "False" at bounding box center [309, 122] width 5 height 4
radio input "true"
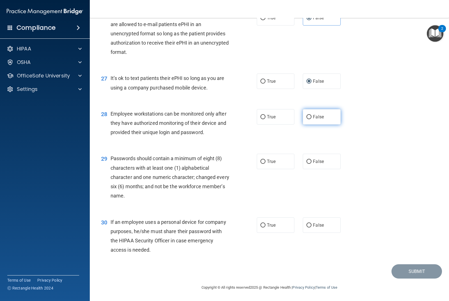
click at [308, 119] on input "False" at bounding box center [309, 117] width 5 height 4
radio input "true"
click at [275, 166] on label "True" at bounding box center [276, 161] width 38 height 15
click at [266, 164] on input "True" at bounding box center [263, 162] width 5 height 4
radio input "true"
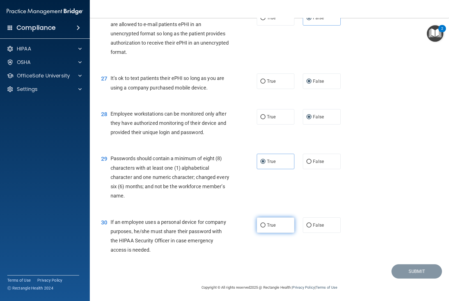
click at [270, 228] on label "True" at bounding box center [276, 225] width 38 height 15
click at [266, 228] on input "True" at bounding box center [263, 225] width 5 height 4
radio input "true"
click at [399, 268] on button "Submit" at bounding box center [417, 271] width 51 height 14
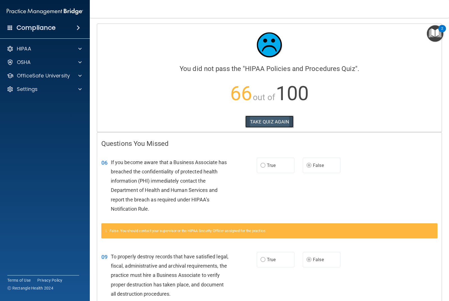
click at [269, 124] on button "TAKE QUIZ AGAIN" at bounding box center [269, 122] width 49 height 12
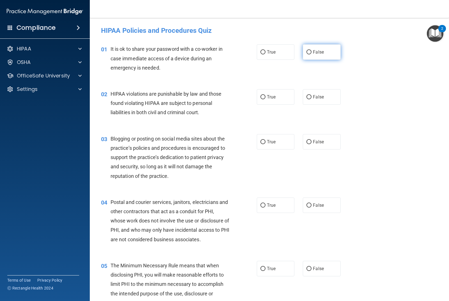
click at [330, 53] on label "False" at bounding box center [322, 51] width 38 height 15
click at [312, 53] on input "False" at bounding box center [309, 52] width 5 height 4
radio input "true"
click at [263, 93] on label "True" at bounding box center [276, 96] width 38 height 15
click at [263, 95] on input "True" at bounding box center [263, 97] width 5 height 4
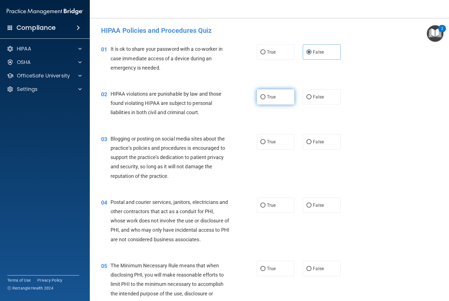
radio input "true"
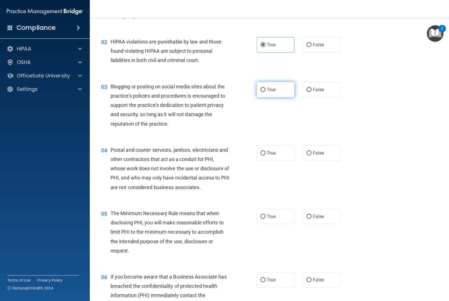
scroll to position [56, 0]
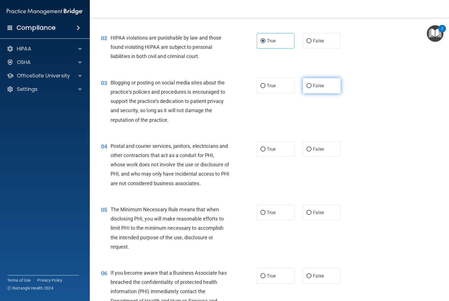
click at [319, 85] on span "False" at bounding box center [318, 85] width 11 height 5
click at [312, 85] on input "False" at bounding box center [309, 86] width 5 height 4
radio input "true"
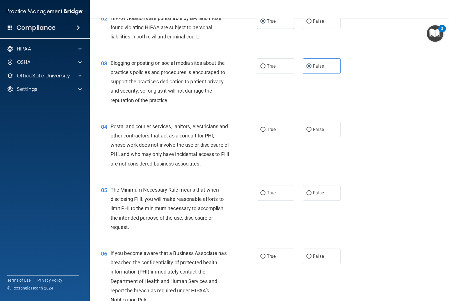
scroll to position [112, 0]
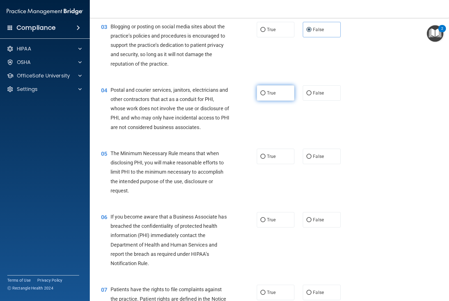
click at [273, 96] on label "True" at bounding box center [276, 92] width 38 height 15
click at [266, 95] on input "True" at bounding box center [263, 93] width 5 height 4
radio input "true"
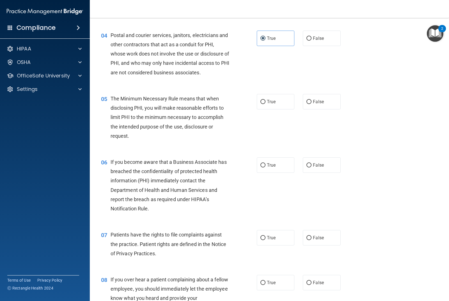
scroll to position [168, 0]
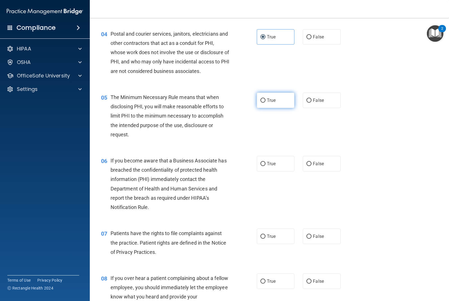
click at [259, 104] on label "True" at bounding box center [276, 100] width 38 height 15
click at [261, 103] on input "True" at bounding box center [263, 101] width 5 height 4
radio input "true"
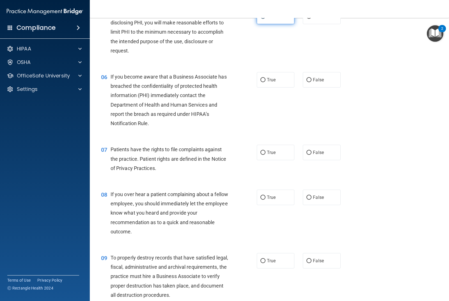
scroll to position [253, 0]
click at [307, 82] on input "False" at bounding box center [309, 80] width 5 height 4
radio input "true"
click at [304, 97] on div "06 If you become aware that a Business Associate has breached the confidentiali…" at bounding box center [269, 101] width 345 height 73
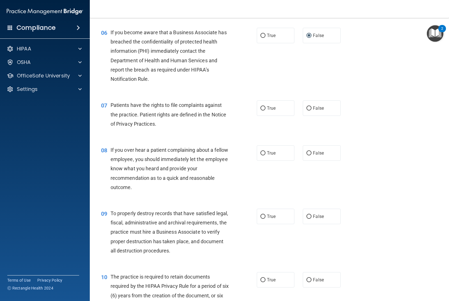
scroll to position [309, 0]
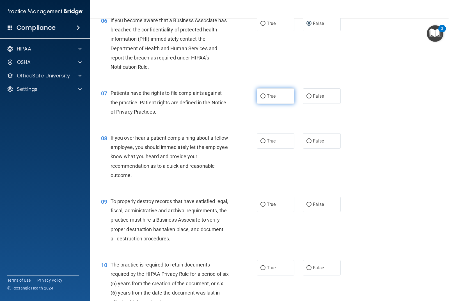
click at [267, 97] on span "True" at bounding box center [271, 95] width 9 height 5
click at [266, 97] on input "True" at bounding box center [263, 96] width 5 height 4
radio input "true"
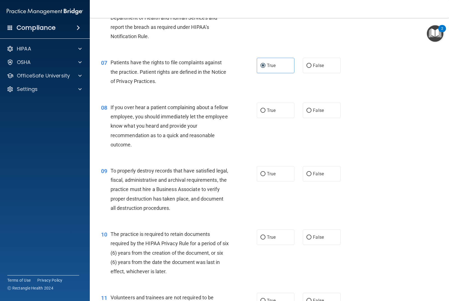
scroll to position [337, 0]
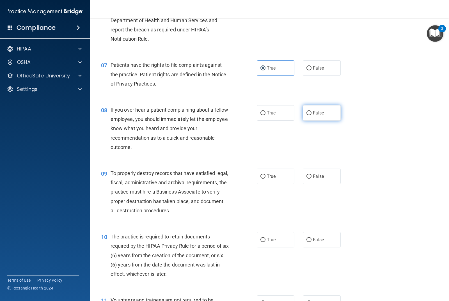
click at [308, 113] on input "False" at bounding box center [309, 113] width 5 height 4
radio input "true"
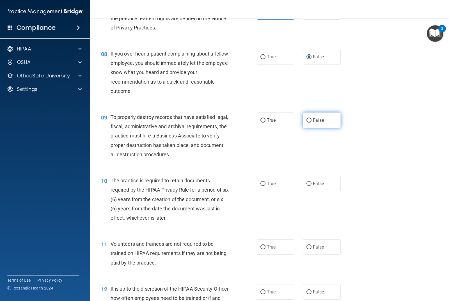
click at [308, 118] on label "False" at bounding box center [322, 120] width 38 height 15
click at [308, 118] on input "False" at bounding box center [309, 120] width 5 height 4
radio input "true"
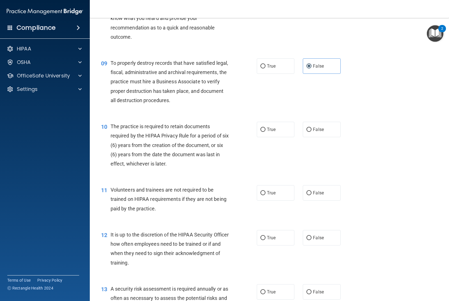
scroll to position [449, 0]
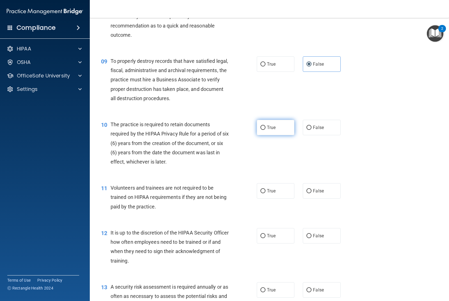
click at [265, 126] on label "True" at bounding box center [276, 127] width 38 height 15
click at [265, 126] on input "True" at bounding box center [263, 128] width 5 height 4
radio input "true"
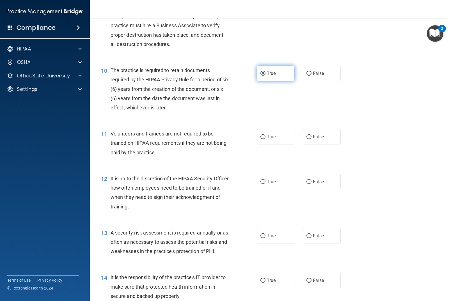
scroll to position [505, 0]
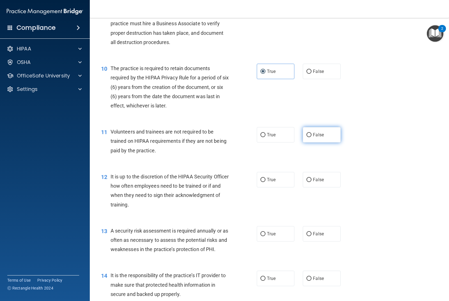
click at [307, 133] on input "False" at bounding box center [309, 135] width 5 height 4
radio input "true"
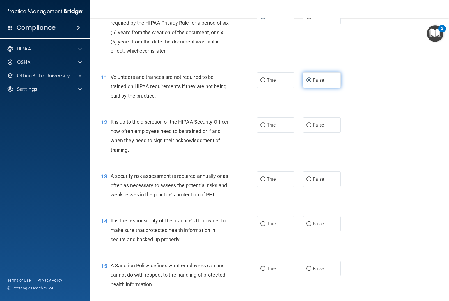
scroll to position [562, 0]
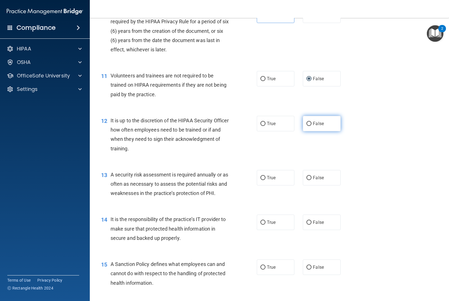
click at [307, 122] on input "False" at bounding box center [309, 124] width 5 height 4
radio input "true"
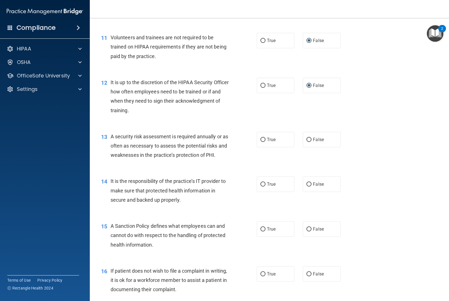
scroll to position [618, 0]
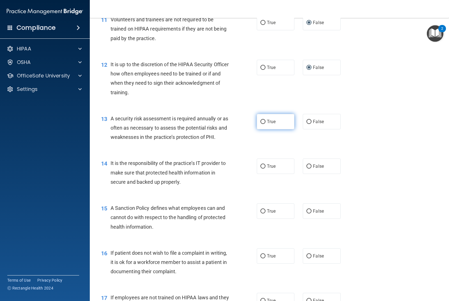
click at [267, 119] on span "True" at bounding box center [271, 121] width 9 height 5
click at [266, 120] on input "True" at bounding box center [263, 122] width 5 height 4
radio input "true"
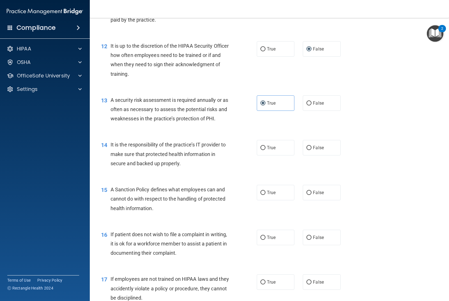
scroll to position [646, 0]
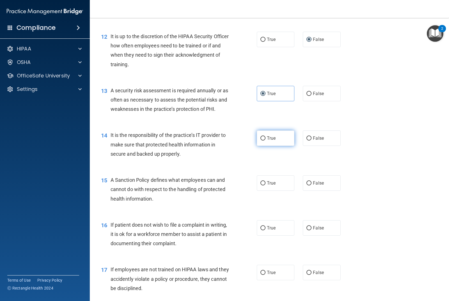
click at [291, 138] on label "True" at bounding box center [276, 138] width 38 height 15
click at [266, 138] on input "True" at bounding box center [263, 138] width 5 height 4
radio input "true"
click at [304, 136] on label "False" at bounding box center [322, 138] width 38 height 15
click at [307, 136] on input "False" at bounding box center [309, 138] width 5 height 4
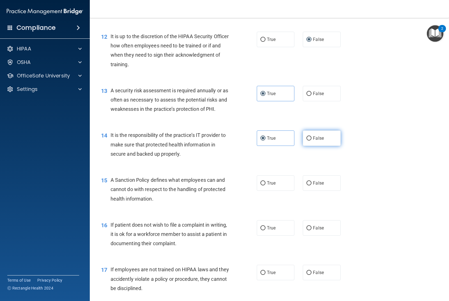
radio input "true"
radio input "false"
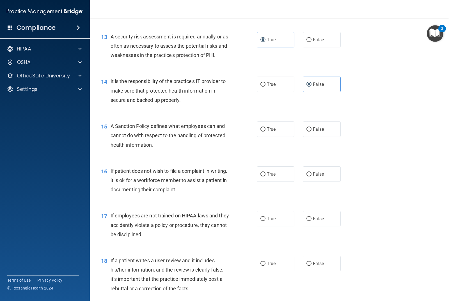
scroll to position [702, 0]
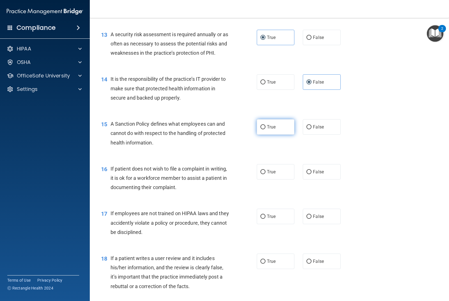
click at [263, 123] on label "True" at bounding box center [276, 126] width 38 height 15
click at [263, 125] on input "True" at bounding box center [263, 127] width 5 height 4
radio input "true"
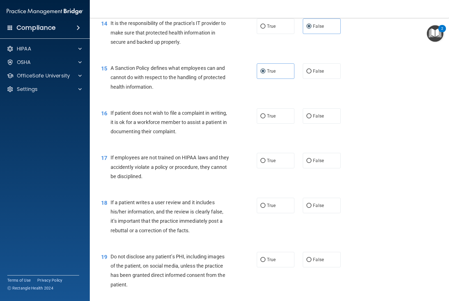
scroll to position [758, 0]
click at [282, 115] on label "True" at bounding box center [276, 115] width 38 height 15
click at [266, 115] on input "True" at bounding box center [263, 116] width 5 height 4
radio input "true"
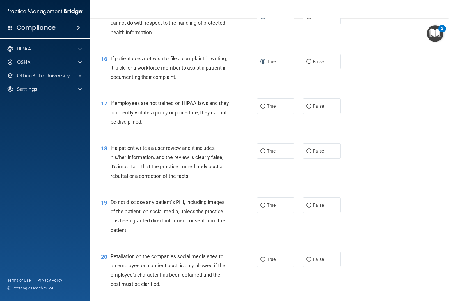
scroll to position [814, 0]
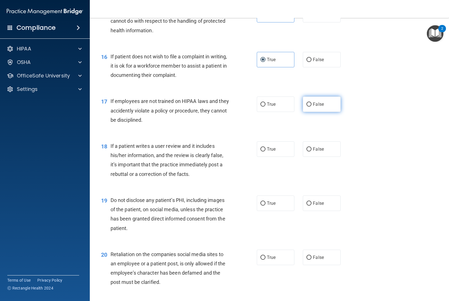
click at [315, 102] on span "False" at bounding box center [318, 104] width 11 height 5
click at [312, 102] on input "False" at bounding box center [309, 104] width 5 height 4
radio input "true"
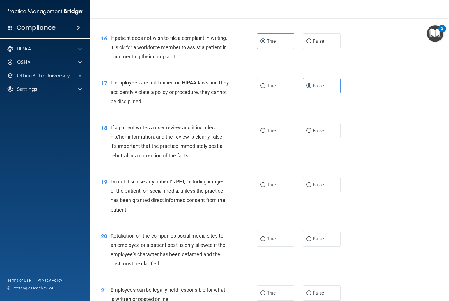
scroll to position [842, 0]
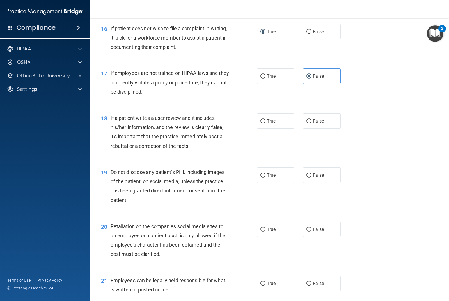
click at [314, 130] on div "18 If a patient writes a user review and it includes his/her information, and t…" at bounding box center [269, 133] width 345 height 54
click at [317, 126] on label "False" at bounding box center [322, 120] width 38 height 15
click at [312, 124] on input "False" at bounding box center [309, 121] width 5 height 4
radio input "true"
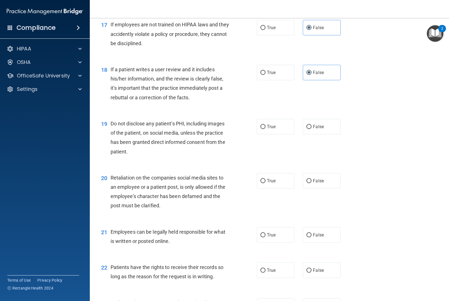
scroll to position [898, 0]
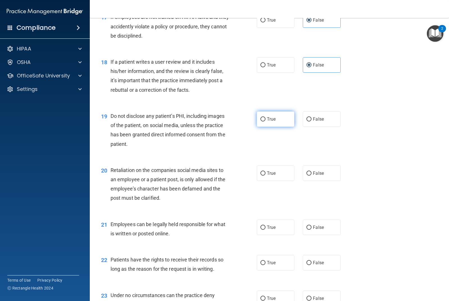
click at [261, 118] on input "True" at bounding box center [263, 119] width 5 height 4
radio input "true"
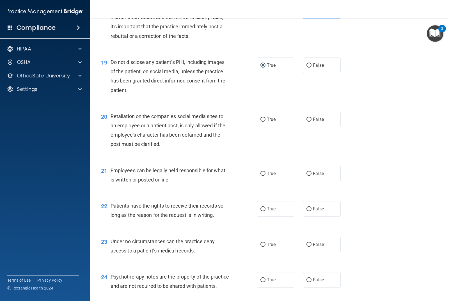
scroll to position [955, 0]
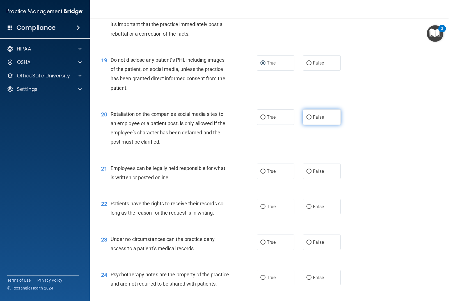
click at [309, 113] on label "False" at bounding box center [322, 116] width 38 height 15
click at [309, 115] on input "False" at bounding box center [309, 117] width 5 height 4
radio input "true"
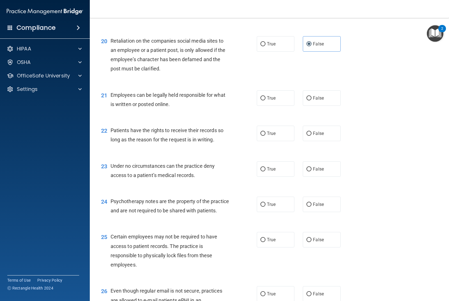
scroll to position [1039, 0]
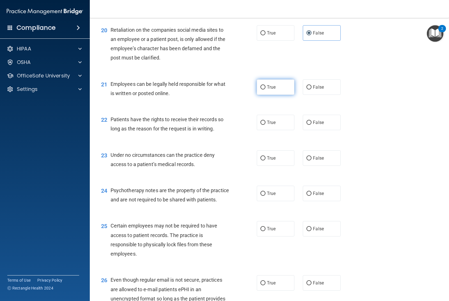
click at [279, 82] on label "True" at bounding box center [276, 86] width 38 height 15
click at [266, 85] on input "True" at bounding box center [263, 87] width 5 height 4
radio input "true"
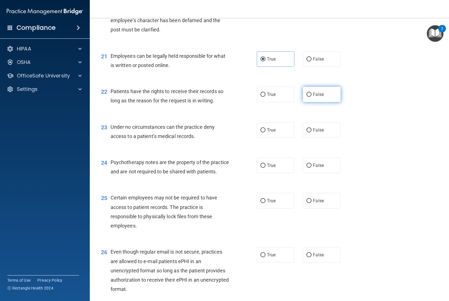
click at [318, 89] on label "False" at bounding box center [322, 94] width 38 height 15
click at [312, 93] on input "False" at bounding box center [309, 95] width 5 height 4
radio input "true"
click at [307, 129] on input "False" at bounding box center [309, 130] width 5 height 4
radio input "true"
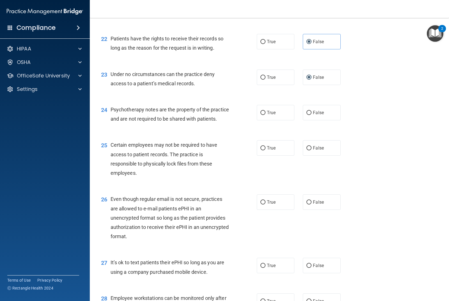
scroll to position [1123, 0]
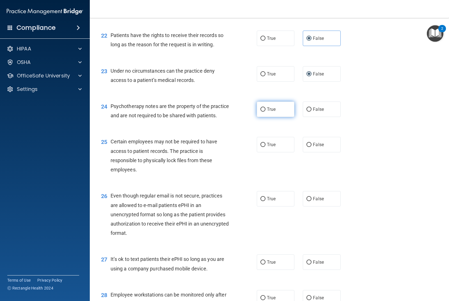
click at [289, 112] on label "True" at bounding box center [276, 109] width 38 height 15
click at [266, 112] on input "True" at bounding box center [263, 110] width 5 height 4
radio input "true"
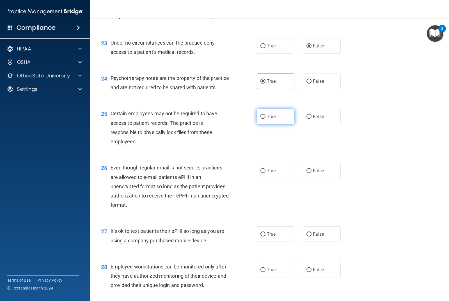
click at [261, 119] on input "True" at bounding box center [263, 117] width 5 height 4
radio input "true"
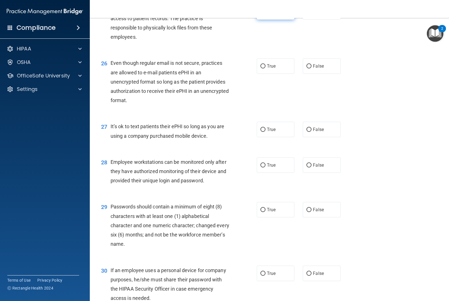
scroll to position [1263, 0]
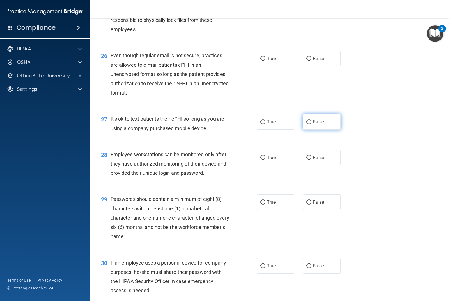
click at [312, 128] on label "False" at bounding box center [322, 121] width 38 height 15
click at [312, 124] on input "False" at bounding box center [309, 122] width 5 height 4
radio input "true"
click at [274, 61] on span "True" at bounding box center [271, 58] width 9 height 5
click at [266, 61] on input "True" at bounding box center [263, 59] width 5 height 4
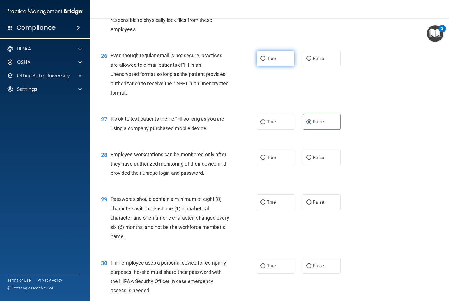
radio input "true"
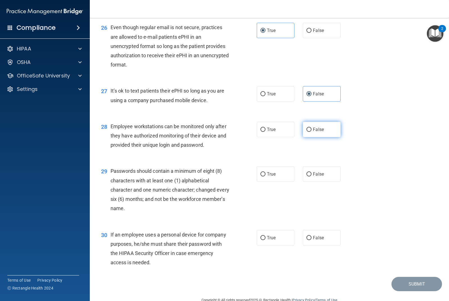
click at [318, 132] on span "False" at bounding box center [318, 129] width 11 height 5
click at [312, 132] on input "False" at bounding box center [309, 130] width 5 height 4
radio input "true"
click at [261, 177] on input "True" at bounding box center [263, 174] width 5 height 4
radio input "true"
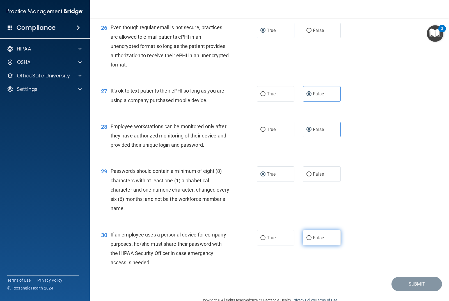
click at [304, 246] on label "False" at bounding box center [322, 237] width 38 height 15
click at [307, 240] on input "False" at bounding box center [309, 238] width 5 height 4
radio input "true"
click at [406, 291] on button "Submit" at bounding box center [417, 284] width 51 height 14
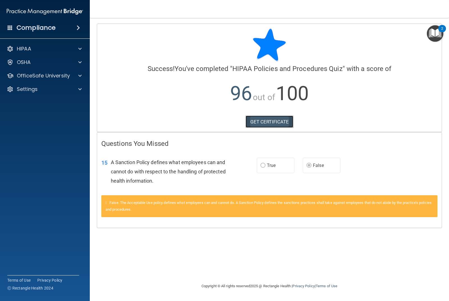
click at [266, 122] on link "GET CERTIFICATE" at bounding box center [270, 122] width 48 height 12
click at [42, 74] on p "OfficeSafe University" at bounding box center [43, 75] width 53 height 7
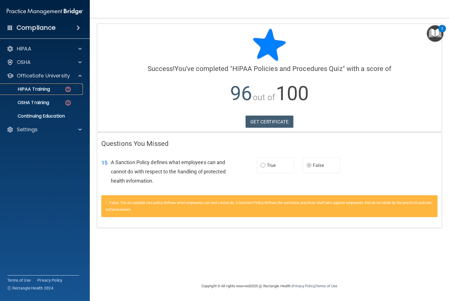
click at [51, 93] on link "HIPAA Training" at bounding box center [38, 89] width 88 height 11
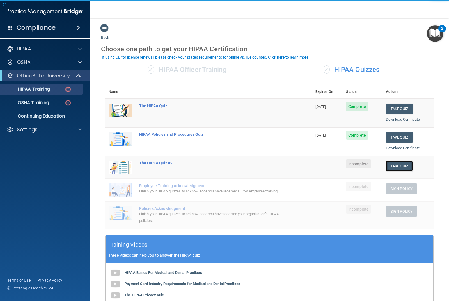
click at [399, 163] on button "Take Quiz" at bounding box center [399, 166] width 27 height 10
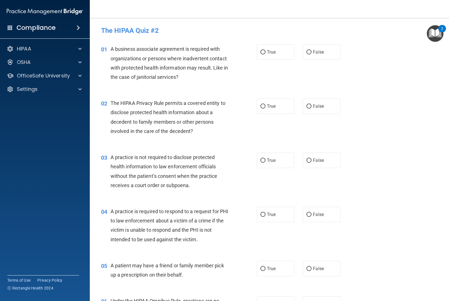
click at [344, 46] on div "True False" at bounding box center [302, 51] width 91 height 15
click at [330, 47] on label "False" at bounding box center [322, 51] width 38 height 15
click at [312, 50] on input "False" at bounding box center [309, 52] width 5 height 4
radio input "true"
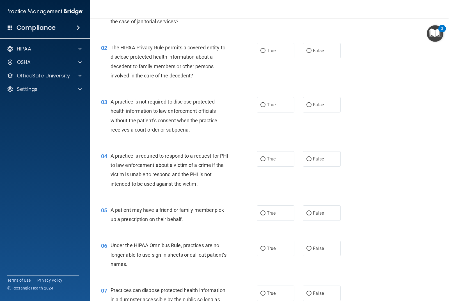
scroll to position [56, 0]
click at [303, 107] on label "False" at bounding box center [322, 104] width 38 height 15
click at [307, 107] on input "False" at bounding box center [309, 104] width 5 height 4
radio input "true"
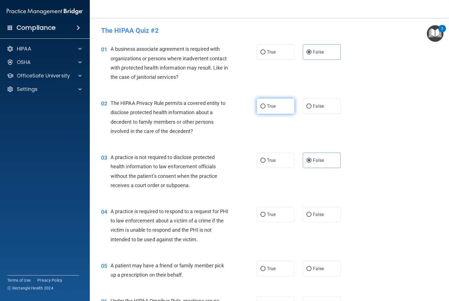
click at [275, 109] on label "True" at bounding box center [276, 106] width 38 height 15
click at [266, 109] on input "True" at bounding box center [263, 106] width 5 height 4
radio input "true"
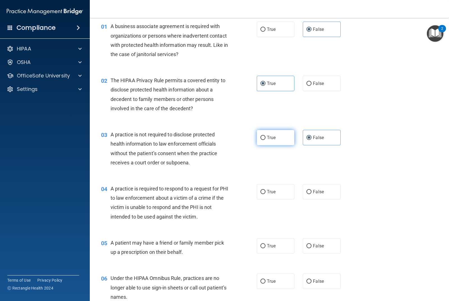
scroll to position [84, 0]
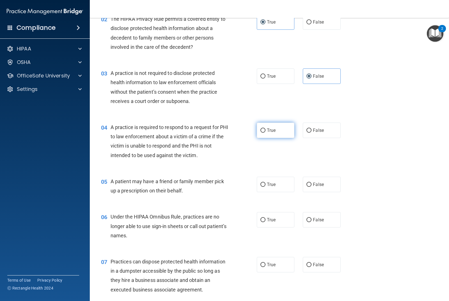
click at [268, 132] on span "True" at bounding box center [271, 130] width 9 height 5
click at [266, 132] on input "True" at bounding box center [263, 131] width 5 height 4
radio input "true"
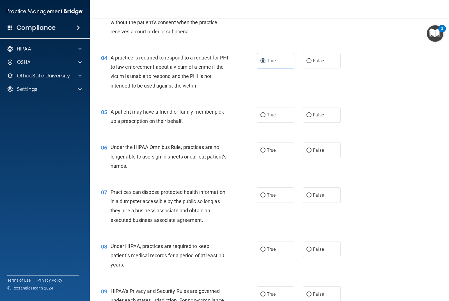
scroll to position [168, 0]
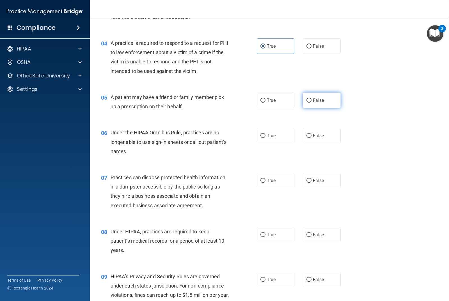
click at [306, 96] on label "False" at bounding box center [322, 100] width 38 height 15
click at [307, 99] on input "False" at bounding box center [309, 101] width 5 height 4
radio input "true"
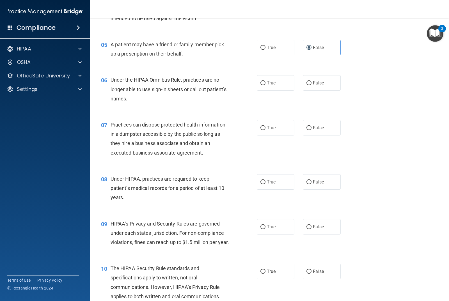
scroll to position [225, 0]
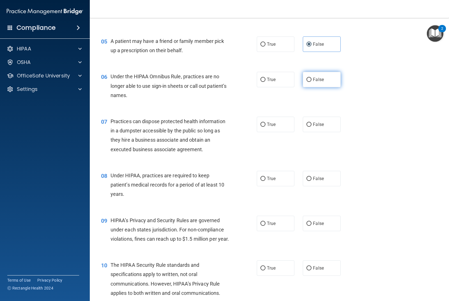
click at [313, 74] on label "False" at bounding box center [322, 79] width 38 height 15
click at [312, 78] on input "False" at bounding box center [309, 80] width 5 height 4
radio input "true"
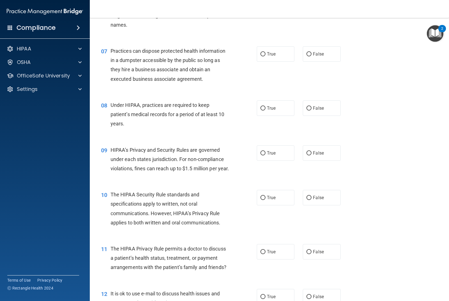
scroll to position [309, 0]
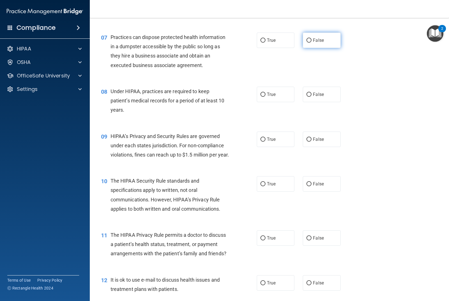
click at [307, 42] on input "False" at bounding box center [309, 40] width 5 height 4
radio input "true"
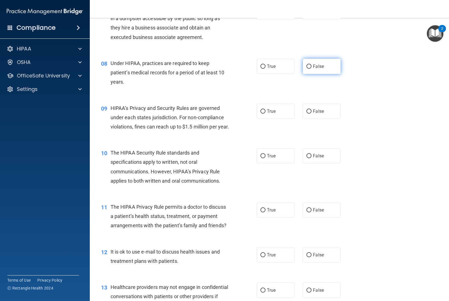
click at [316, 61] on label "False" at bounding box center [322, 66] width 38 height 15
click at [312, 65] on input "False" at bounding box center [309, 67] width 5 height 4
radio input "true"
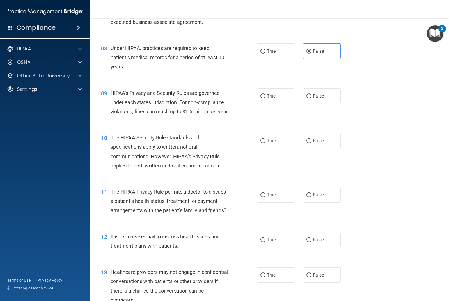
scroll to position [365, 0]
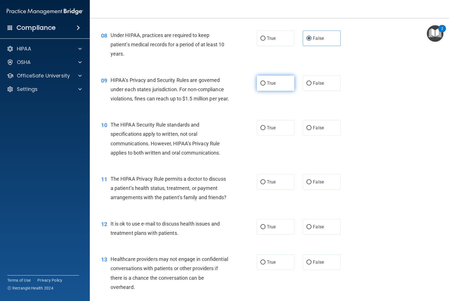
click at [267, 86] on label "True" at bounding box center [276, 83] width 38 height 15
click at [266, 86] on input "True" at bounding box center [263, 83] width 5 height 4
radio input "true"
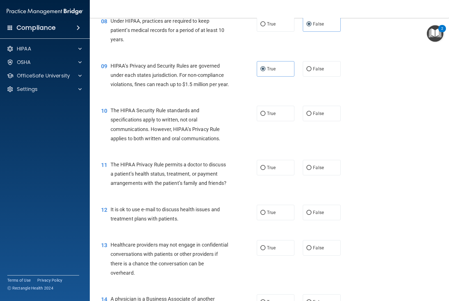
scroll to position [393, 0]
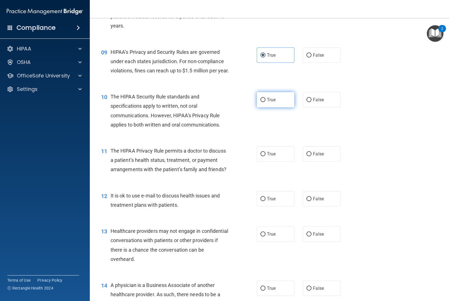
click at [268, 108] on label "True" at bounding box center [276, 99] width 38 height 15
click at [266, 102] on input "True" at bounding box center [263, 100] width 5 height 4
radio input "true"
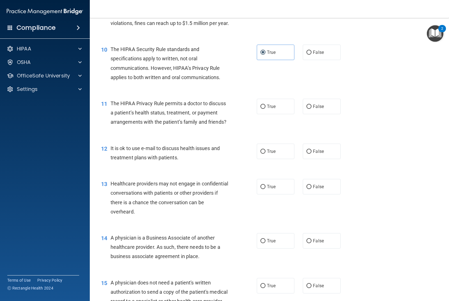
scroll to position [449, 0]
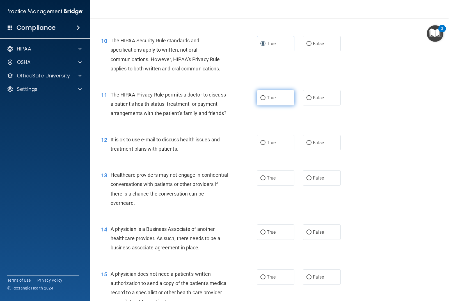
click at [268, 106] on label "True" at bounding box center [276, 97] width 38 height 15
click at [266, 100] on input "True" at bounding box center [263, 98] width 5 height 4
radio input "true"
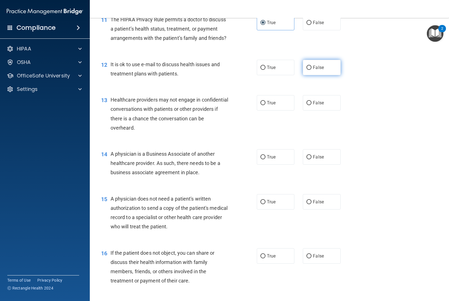
scroll to position [533, 0]
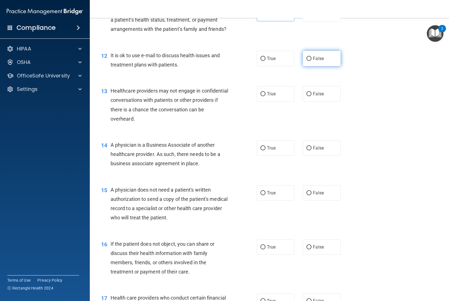
click at [304, 66] on label "False" at bounding box center [322, 58] width 38 height 15
click at [307, 61] on input "False" at bounding box center [309, 59] width 5 height 4
radio input "true"
click at [278, 66] on label "True" at bounding box center [276, 58] width 38 height 15
click at [266, 61] on input "True" at bounding box center [263, 59] width 5 height 4
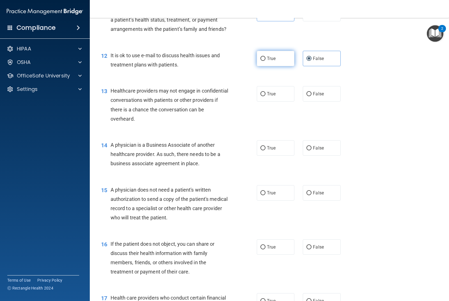
radio input "true"
radio input "false"
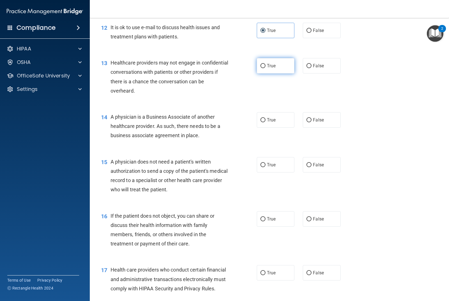
click at [271, 74] on label "True" at bounding box center [276, 65] width 38 height 15
click at [266, 68] on input "True" at bounding box center [263, 66] width 5 height 4
radio input "true"
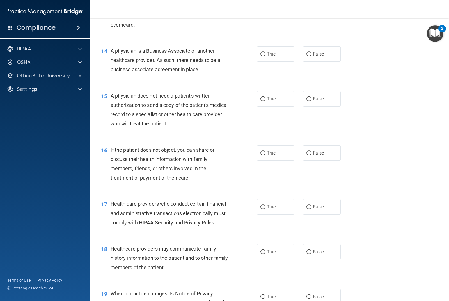
scroll to position [646, 0]
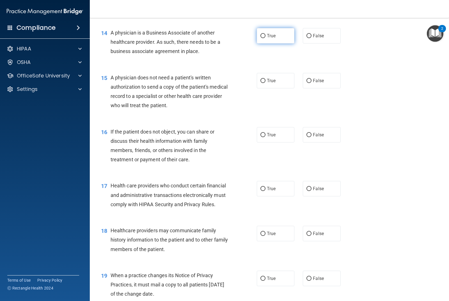
click at [275, 43] on label "True" at bounding box center [276, 35] width 38 height 15
click at [266, 38] on input "True" at bounding box center [263, 36] width 5 height 4
radio input "true"
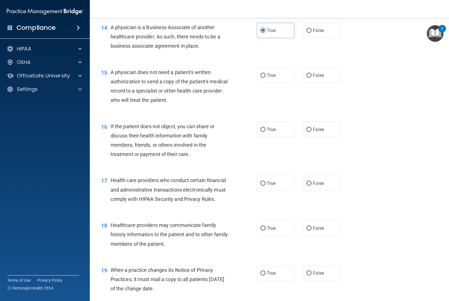
scroll to position [618, 0]
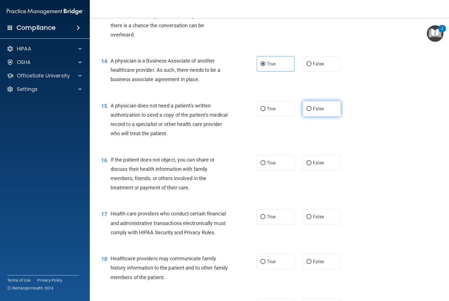
click at [333, 117] on label "False" at bounding box center [322, 108] width 38 height 15
click at [312, 111] on input "False" at bounding box center [309, 109] width 5 height 4
radio input "true"
click at [280, 116] on label "True" at bounding box center [276, 108] width 38 height 15
click at [266, 111] on input "True" at bounding box center [263, 109] width 5 height 4
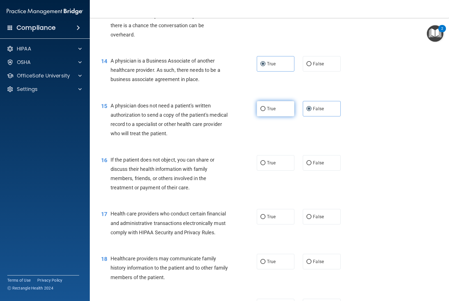
radio input "true"
radio input "false"
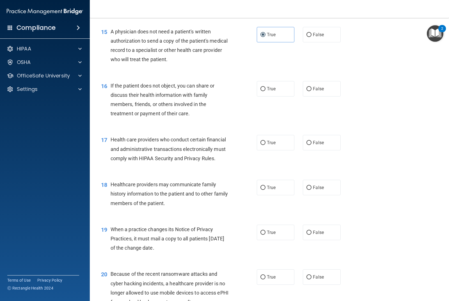
scroll to position [702, 0]
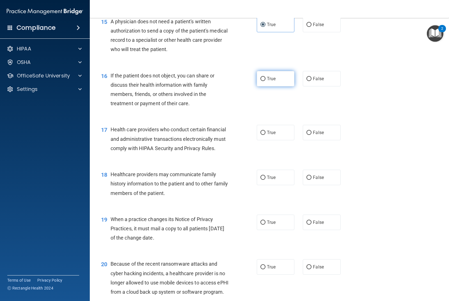
click at [266, 86] on label "True" at bounding box center [276, 78] width 38 height 15
click at [266, 81] on input "True" at bounding box center [263, 79] width 5 height 4
radio input "true"
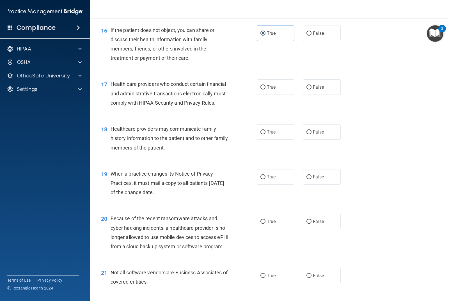
scroll to position [758, 0]
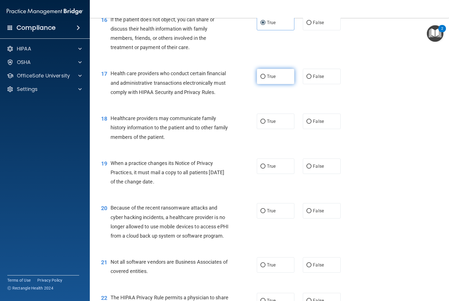
click at [272, 84] on label "True" at bounding box center [276, 76] width 38 height 15
click at [266, 79] on input "True" at bounding box center [263, 77] width 5 height 4
radio input "true"
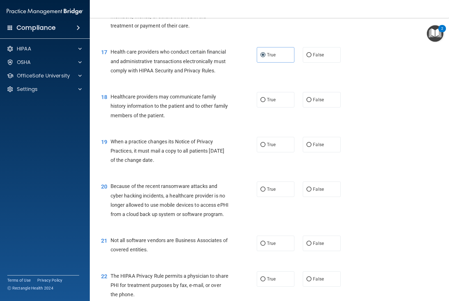
scroll to position [786, 0]
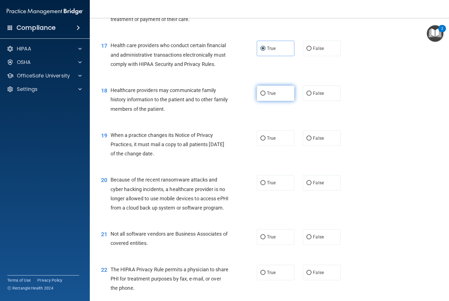
click at [262, 101] on label "True" at bounding box center [276, 93] width 38 height 15
click at [262, 96] on input "True" at bounding box center [263, 94] width 5 height 4
radio input "true"
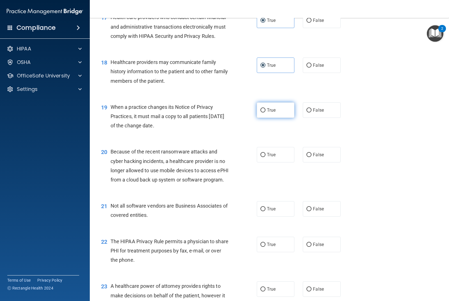
click at [261, 118] on label "True" at bounding box center [276, 109] width 38 height 15
click at [261, 113] on input "True" at bounding box center [263, 110] width 5 height 4
radio input "true"
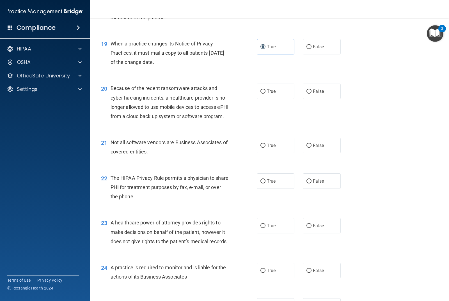
scroll to position [898, 0]
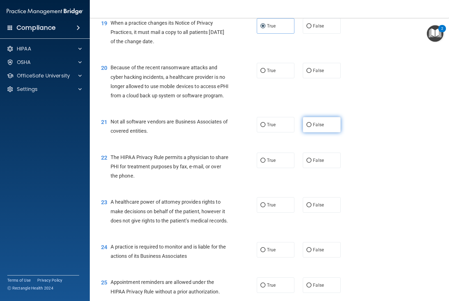
click at [309, 133] on label "False" at bounding box center [322, 124] width 38 height 15
click at [309, 127] on input "False" at bounding box center [309, 125] width 5 height 4
radio input "true"
click at [273, 163] on span "True" at bounding box center [271, 160] width 9 height 5
click at [266, 163] on input "True" at bounding box center [263, 161] width 5 height 4
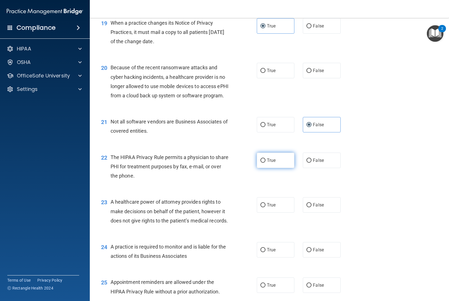
radio input "true"
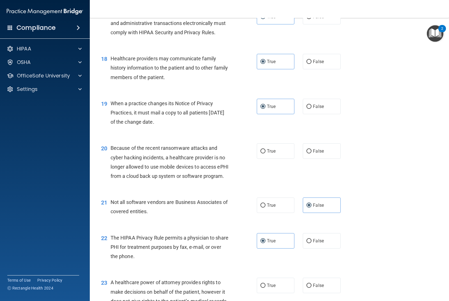
scroll to position [827, 0]
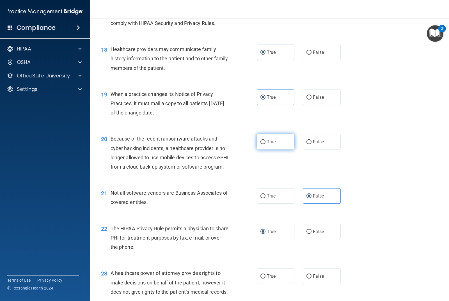
click at [289, 150] on label "True" at bounding box center [276, 141] width 38 height 15
click at [266, 144] on input "True" at bounding box center [263, 142] width 5 height 4
radio input "true"
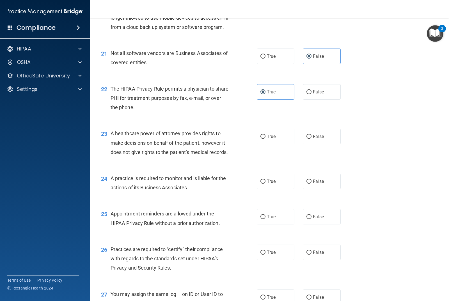
scroll to position [968, 0]
click at [284, 144] on label "True" at bounding box center [276, 135] width 38 height 15
click at [266, 138] on input "True" at bounding box center [263, 136] width 5 height 4
radio input "true"
click at [311, 144] on label "False" at bounding box center [322, 135] width 38 height 15
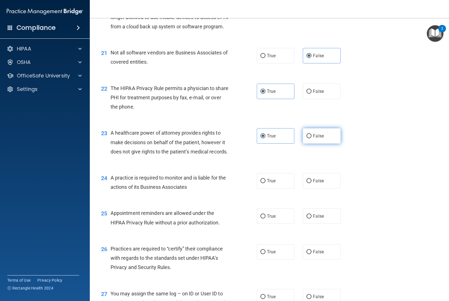
click at [311, 138] on input "False" at bounding box center [309, 136] width 5 height 4
radio input "true"
radio input "false"
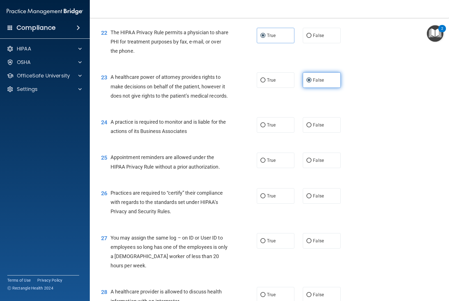
scroll to position [1024, 0]
click at [268, 127] on span "True" at bounding box center [271, 124] width 9 height 5
click at [266, 127] on input "True" at bounding box center [263, 125] width 5 height 4
radio input "true"
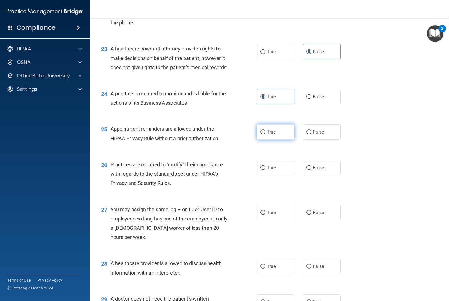
click at [274, 140] on label "True" at bounding box center [276, 131] width 38 height 15
click at [266, 134] on input "True" at bounding box center [263, 132] width 5 height 4
radio input "true"
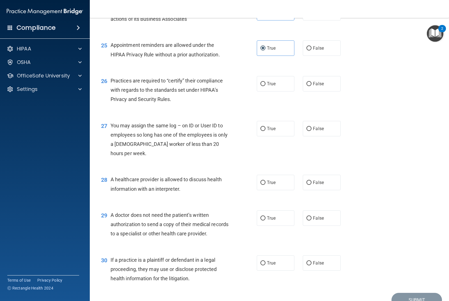
scroll to position [1136, 0]
click at [275, 114] on div "26 Practices are required to “certify” their compliance with regards to the sta…" at bounding box center [269, 91] width 345 height 45
click at [274, 91] on label "True" at bounding box center [276, 83] width 38 height 15
click at [266, 86] on input "True" at bounding box center [263, 84] width 5 height 4
radio input "true"
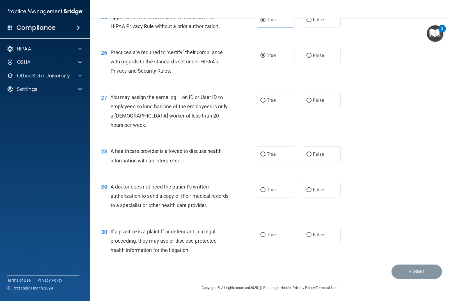
scroll to position [1192, 0]
click at [216, 132] on div "27 You may assign the same log – on ID or User ID to employees so long has one …" at bounding box center [179, 112] width 173 height 40
click at [307, 113] on div "27 You may assign the same log – on ID or User ID to employees so long has one …" at bounding box center [269, 112] width 345 height 54
click at [312, 107] on label "False" at bounding box center [322, 99] width 38 height 15
click at [312, 102] on input "False" at bounding box center [309, 100] width 5 height 4
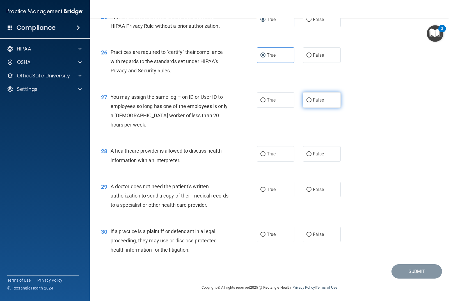
radio input "true"
click at [273, 160] on label "True" at bounding box center [276, 153] width 38 height 15
click at [266, 156] on input "True" at bounding box center [263, 154] width 5 height 4
radio input "true"
click at [257, 189] on label "True" at bounding box center [276, 189] width 38 height 15
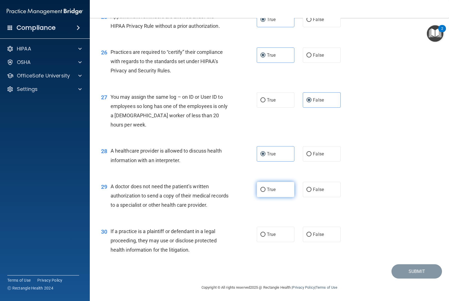
click at [261, 189] on input "True" at bounding box center [263, 190] width 5 height 4
radio input "true"
click at [266, 230] on label "True" at bounding box center [276, 234] width 38 height 15
click at [266, 233] on input "True" at bounding box center [263, 235] width 5 height 4
radio input "true"
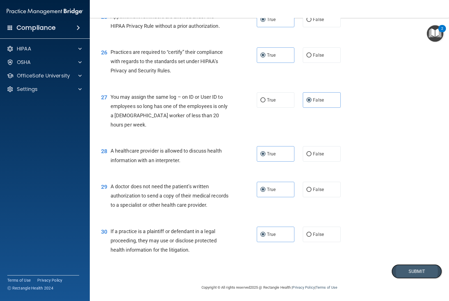
click at [409, 273] on button "Submit" at bounding box center [417, 271] width 51 height 14
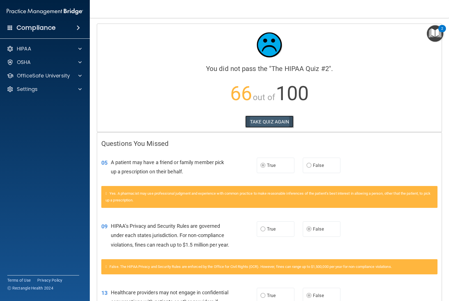
click at [272, 121] on button "TAKE QUIZ AGAIN" at bounding box center [269, 122] width 49 height 12
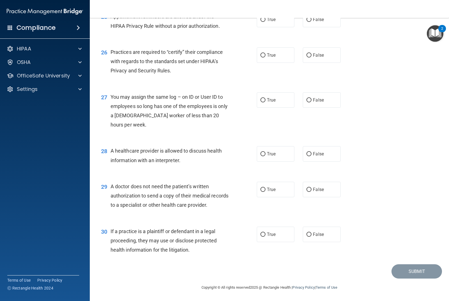
scroll to position [1192, 0]
click at [292, 230] on div "True False" at bounding box center [302, 234] width 91 height 15
click at [282, 231] on label "True" at bounding box center [276, 234] width 38 height 15
click at [266, 233] on input "True" at bounding box center [263, 235] width 5 height 4
radio input "true"
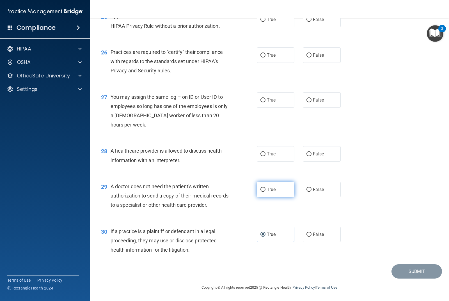
scroll to position [1164, 0]
click at [268, 198] on label "True" at bounding box center [276, 189] width 38 height 15
click at [266, 192] on input "True" at bounding box center [263, 190] width 5 height 4
radio input "true"
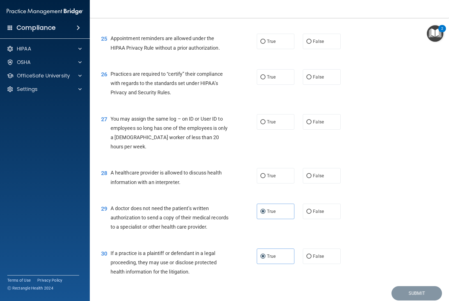
scroll to position [1136, 0]
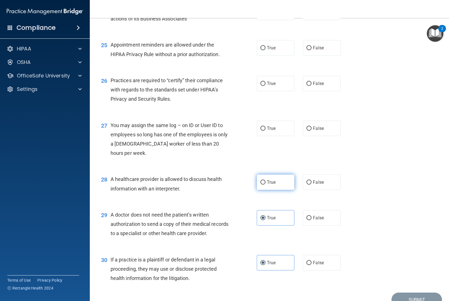
click at [266, 190] on label "True" at bounding box center [276, 182] width 38 height 15
click at [266, 185] on input "True" at bounding box center [263, 183] width 5 height 4
radio input "true"
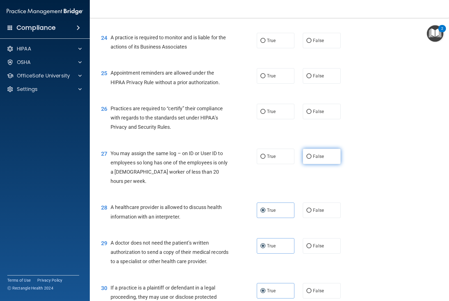
click at [318, 164] on label "False" at bounding box center [322, 156] width 38 height 15
click at [312, 159] on input "False" at bounding box center [309, 157] width 5 height 4
radio input "true"
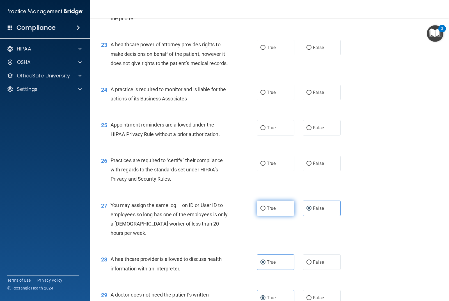
scroll to position [1052, 0]
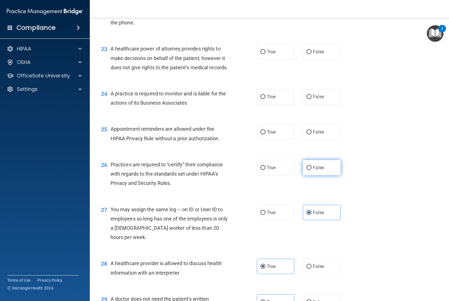
click at [311, 175] on label "False" at bounding box center [322, 167] width 38 height 15
click at [311, 170] on input "False" at bounding box center [309, 168] width 5 height 4
radio input "true"
click at [284, 140] on label "True" at bounding box center [276, 131] width 38 height 15
click at [266, 134] on input "True" at bounding box center [263, 132] width 5 height 4
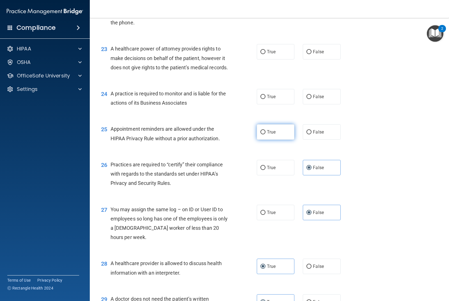
radio input "true"
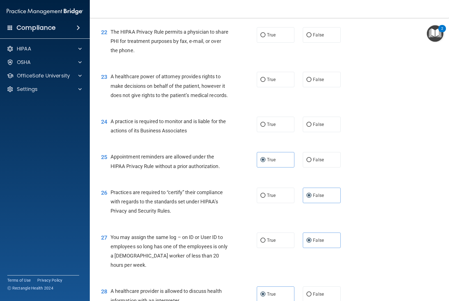
scroll to position [996, 0]
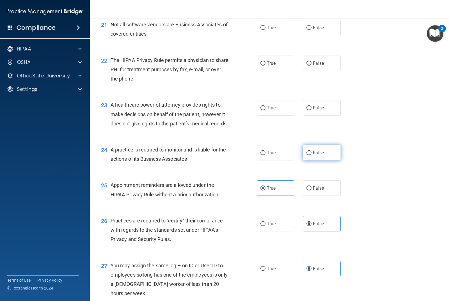
click at [308, 155] on input "False" at bounding box center [309, 153] width 5 height 4
radio input "true"
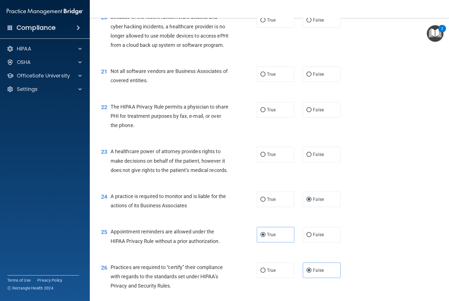
scroll to position [911, 0]
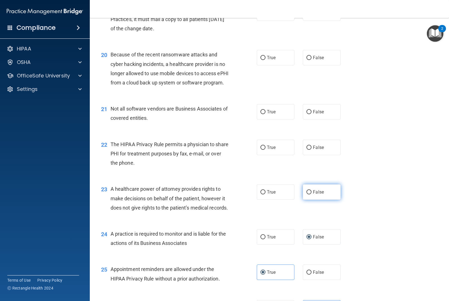
click at [309, 200] on label "False" at bounding box center [322, 191] width 38 height 15
click at [309, 195] on input "False" at bounding box center [309, 192] width 5 height 4
radio input "true"
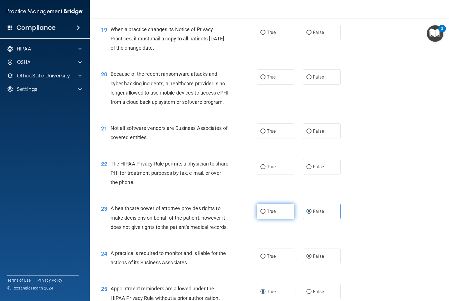
scroll to position [883, 0]
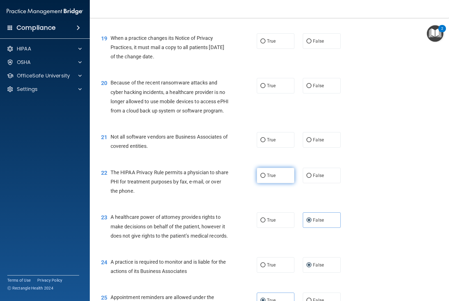
click at [274, 178] on span "True" at bounding box center [271, 175] width 9 height 5
click at [266, 178] on input "True" at bounding box center [263, 176] width 5 height 4
radio input "true"
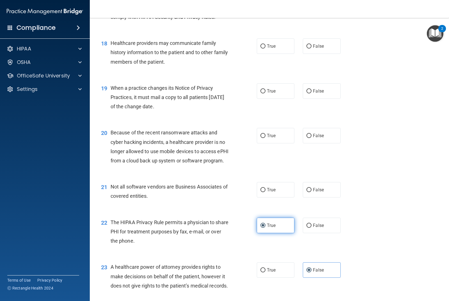
scroll to position [827, 0]
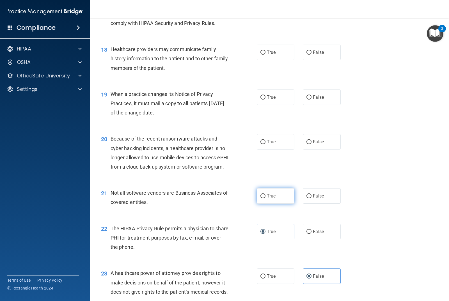
click at [277, 204] on label "True" at bounding box center [276, 195] width 38 height 15
click at [266, 198] on input "True" at bounding box center [263, 196] width 5 height 4
radio input "true"
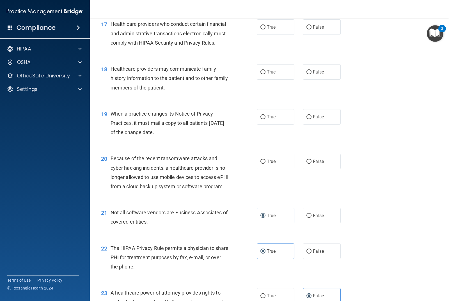
scroll to position [799, 0]
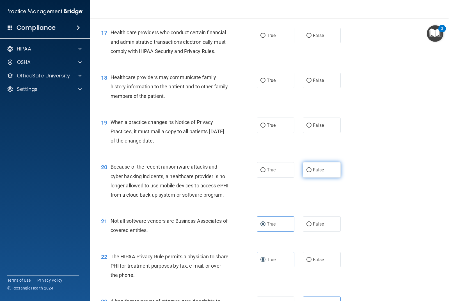
click at [315, 173] on span "False" at bounding box center [318, 169] width 11 height 5
click at [312, 172] on input "False" at bounding box center [309, 170] width 5 height 4
radio input "true"
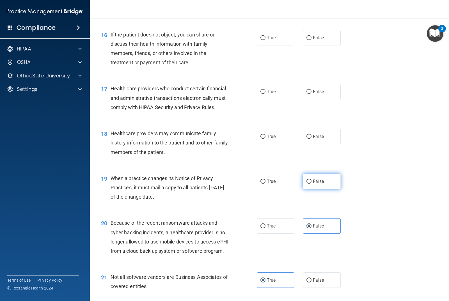
click at [310, 189] on label "False" at bounding box center [322, 181] width 38 height 15
click at [310, 184] on input "False" at bounding box center [309, 182] width 5 height 4
radio input "true"
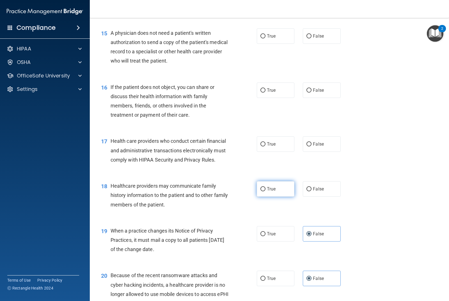
scroll to position [687, 0]
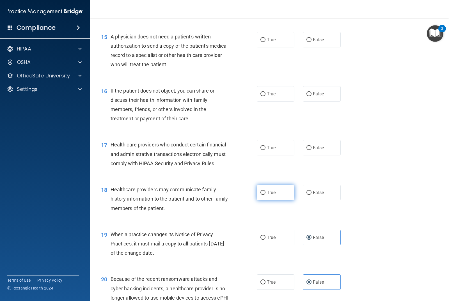
click at [263, 195] on input "True" at bounding box center [263, 193] width 5 height 4
radio input "true"
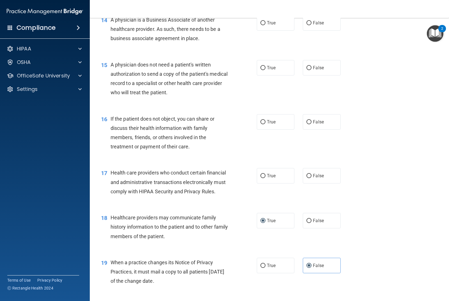
scroll to position [631, 0]
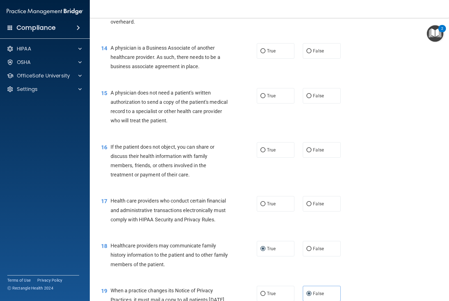
click at [268, 223] on div "17 Health care providers who conduct certain financial and administrative trans…" at bounding box center [269, 211] width 345 height 45
click at [267, 207] on span "True" at bounding box center [271, 203] width 9 height 5
click at [266, 206] on input "True" at bounding box center [263, 204] width 5 height 4
radio input "true"
drag, startPoint x: 284, startPoint y: 158, endPoint x: 253, endPoint y: 171, distance: 34.0
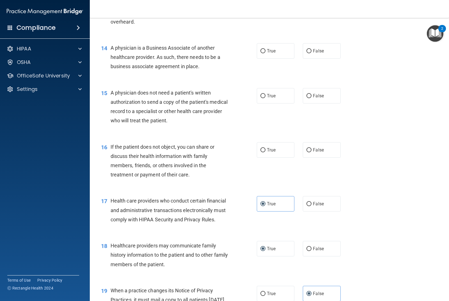
click at [285, 158] on label "True" at bounding box center [276, 149] width 38 height 15
click at [266, 152] on input "True" at bounding box center [263, 150] width 5 height 4
radio input "true"
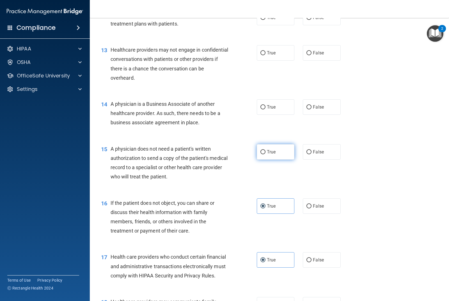
click at [282, 159] on label "True" at bounding box center [276, 151] width 38 height 15
click at [266, 154] on input "True" at bounding box center [263, 152] width 5 height 4
radio input "true"
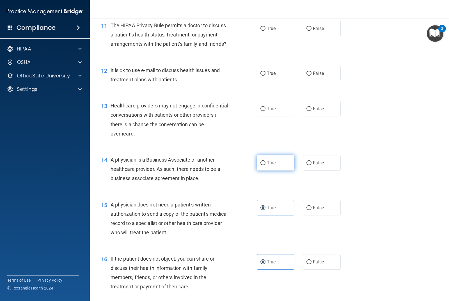
scroll to position [518, 0]
click at [307, 166] on input "False" at bounding box center [309, 163] width 5 height 4
radio input "true"
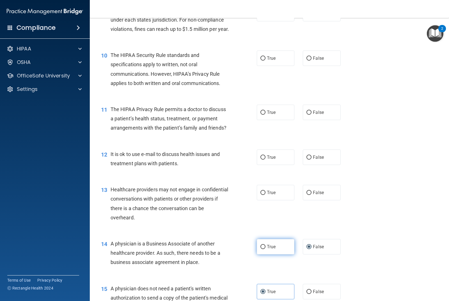
scroll to position [434, 0]
click at [310, 198] on label "False" at bounding box center [322, 193] width 38 height 15
click at [310, 196] on input "False" at bounding box center [309, 193] width 5 height 4
radio input "true"
click at [310, 198] on label "False" at bounding box center [322, 193] width 38 height 15
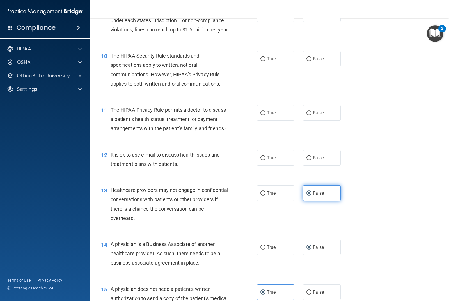
click at [310, 196] on input "False" at bounding box center [309, 193] width 5 height 4
click at [283, 166] on label "True" at bounding box center [276, 157] width 38 height 15
click at [266, 160] on input "True" at bounding box center [263, 158] width 5 height 4
radio input "true"
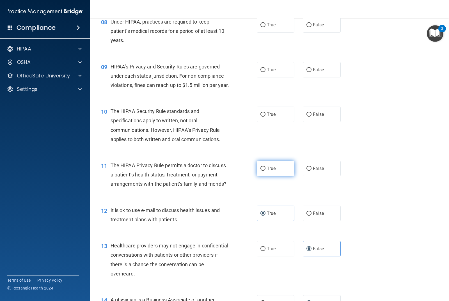
scroll to position [378, 0]
click at [285, 174] on label "True" at bounding box center [276, 168] width 38 height 15
click at [266, 172] on input "True" at bounding box center [263, 169] width 5 height 4
radio input "true"
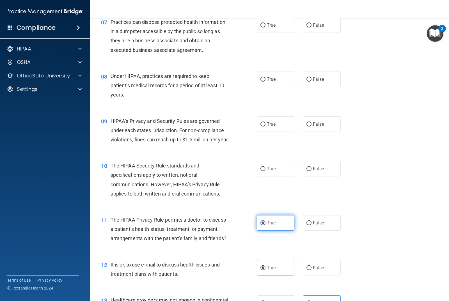
scroll to position [322, 0]
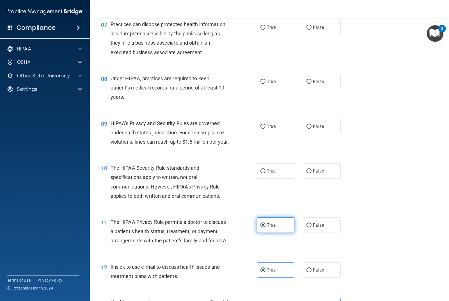
click at [285, 174] on label "True" at bounding box center [276, 170] width 38 height 15
click at [266, 174] on input "True" at bounding box center [263, 171] width 5 height 4
radio input "true"
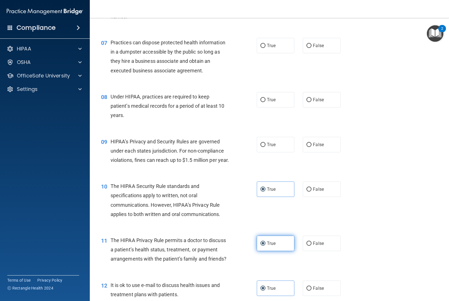
scroll to position [294, 0]
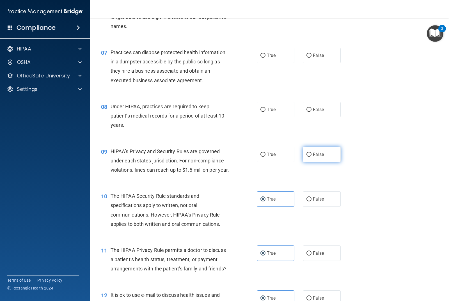
click at [310, 158] on label "False" at bounding box center [322, 154] width 38 height 15
click at [310, 157] on input "False" at bounding box center [309, 155] width 5 height 4
radio input "true"
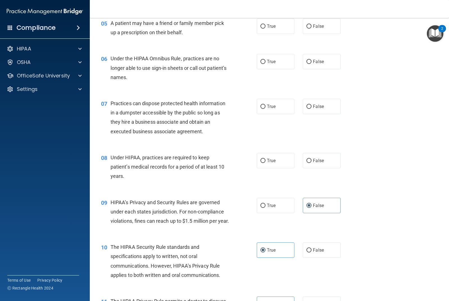
scroll to position [238, 0]
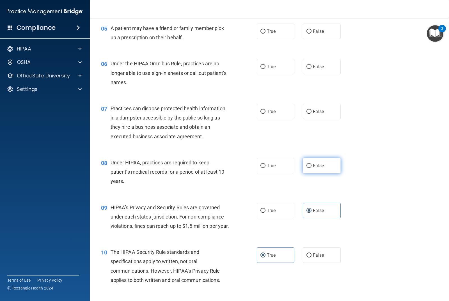
click at [323, 166] on label "False" at bounding box center [322, 165] width 38 height 15
click at [312, 166] on input "False" at bounding box center [309, 166] width 5 height 4
radio input "true"
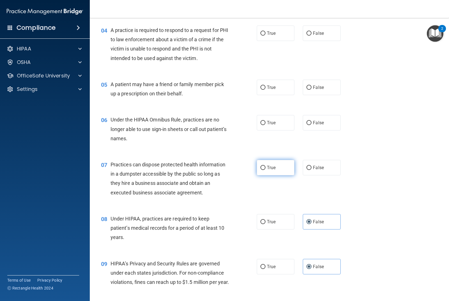
scroll to position [153, 0]
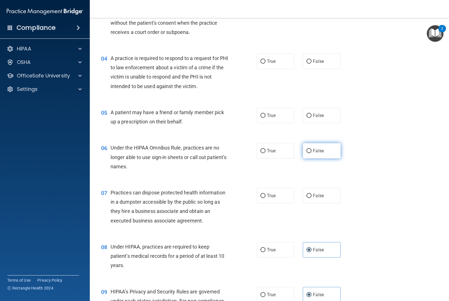
click at [325, 150] on label "False" at bounding box center [322, 150] width 38 height 15
click at [312, 150] on input "False" at bounding box center [309, 151] width 5 height 4
radio input "true"
click at [310, 193] on label "False" at bounding box center [322, 195] width 38 height 15
click at [310, 194] on input "False" at bounding box center [309, 196] width 5 height 4
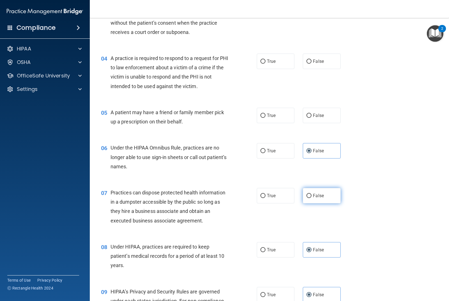
radio input "true"
click at [310, 193] on label "False" at bounding box center [322, 195] width 38 height 15
click at [310, 194] on input "False" at bounding box center [309, 196] width 5 height 4
click at [296, 181] on div "07 Practices can dispose protected health information in a dumpster accessible …" at bounding box center [269, 208] width 345 height 54
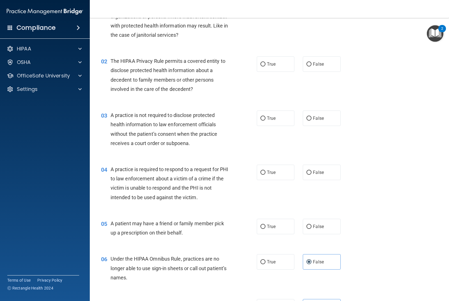
scroll to position [41, 0]
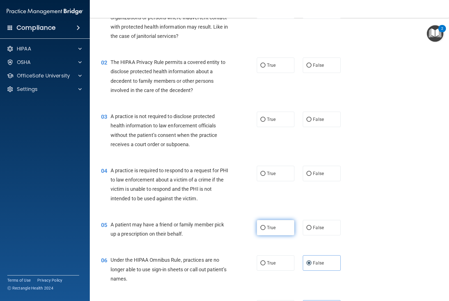
click at [257, 229] on label "True" at bounding box center [276, 227] width 38 height 15
click at [261, 229] on input "True" at bounding box center [263, 228] width 5 height 4
radio input "true"
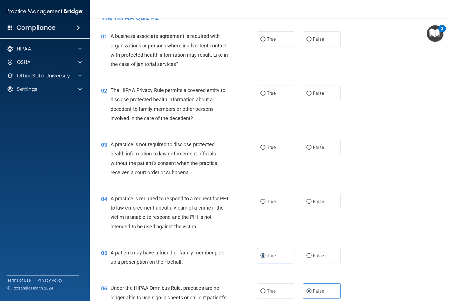
scroll to position [0, 0]
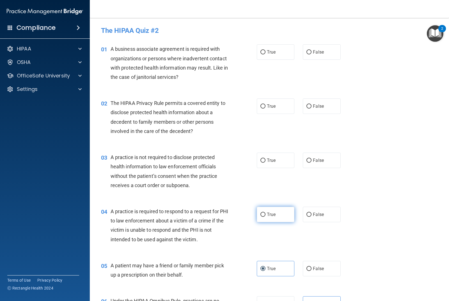
click at [268, 211] on label "True" at bounding box center [276, 214] width 38 height 15
click at [266, 213] on input "True" at bounding box center [263, 215] width 5 height 4
radio input "true"
click at [326, 159] on label "False" at bounding box center [322, 160] width 38 height 15
click at [312, 159] on input "False" at bounding box center [309, 161] width 5 height 4
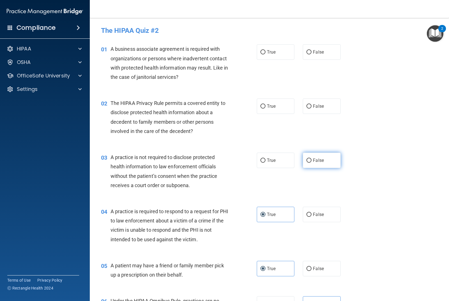
radio input "true"
click at [279, 107] on label "True" at bounding box center [276, 106] width 38 height 15
click at [266, 107] on input "True" at bounding box center [263, 106] width 5 height 4
radio input "true"
click at [319, 53] on span "False" at bounding box center [318, 51] width 11 height 5
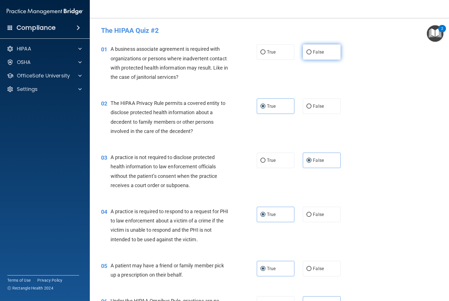
click at [312, 53] on input "False" at bounding box center [309, 52] width 5 height 4
radio input "true"
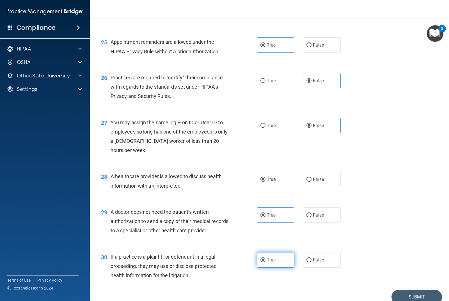
scroll to position [1192, 0]
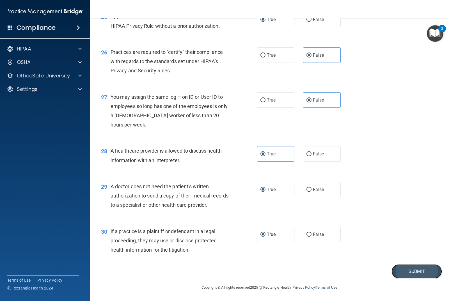
click at [406, 266] on button "Submit" at bounding box center [417, 271] width 51 height 14
click at [407, 268] on button "Submit" at bounding box center [417, 271] width 51 height 14
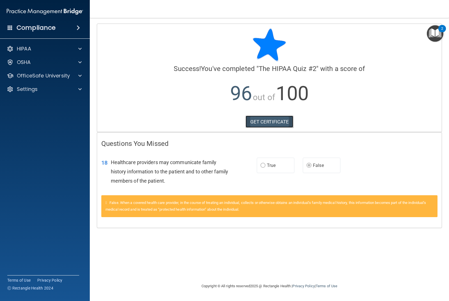
click at [283, 122] on link "GET CERTIFICATE" at bounding box center [270, 122] width 48 height 12
click at [81, 75] on span at bounding box center [79, 75] width 3 height 7
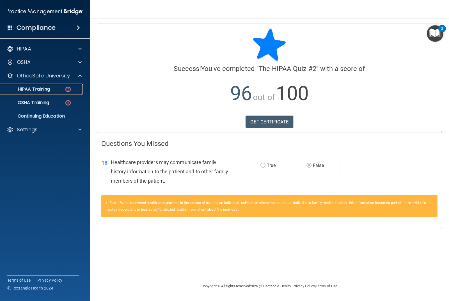
click at [48, 91] on p "HIPAA Training" at bounding box center [27, 89] width 46 height 6
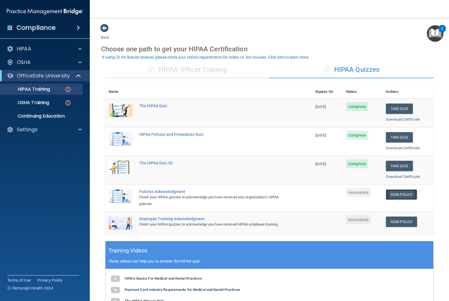
click at [400, 195] on link "Sign Policy" at bounding box center [401, 195] width 31 height 10
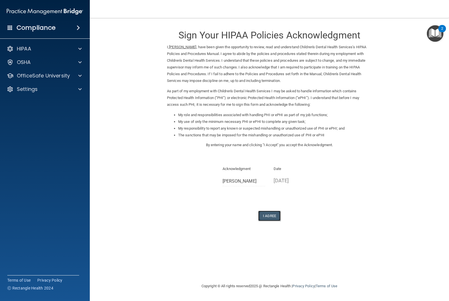
click at [268, 213] on button "I Agree" at bounding box center [269, 216] width 22 height 10
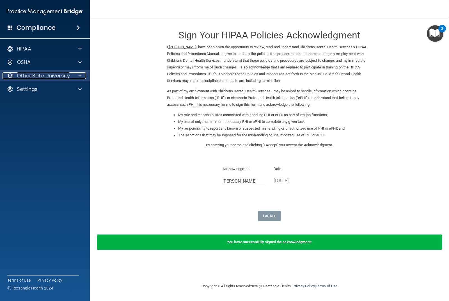
click at [72, 78] on div at bounding box center [79, 75] width 14 height 7
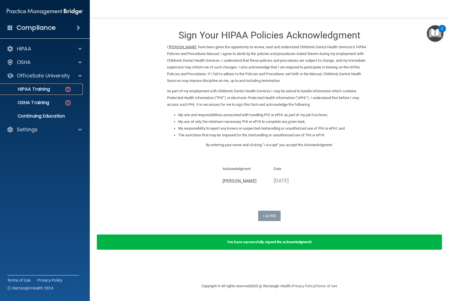
click at [62, 90] on div "HIPAA Training" at bounding box center [42, 89] width 77 height 6
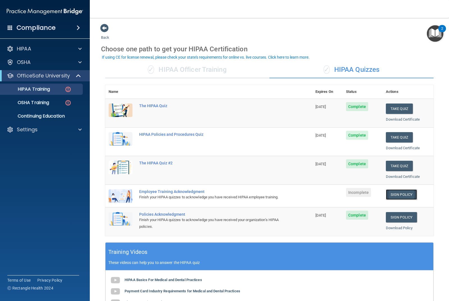
click at [401, 190] on link "Sign Policy" at bounding box center [401, 195] width 31 height 10
click at [41, 107] on link "OSHA Training" at bounding box center [38, 102] width 88 height 11
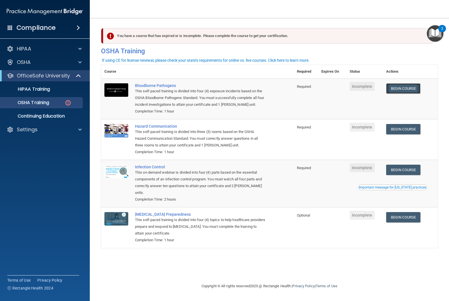
click at [402, 86] on link "Begin Course" at bounding box center [403, 88] width 34 height 10
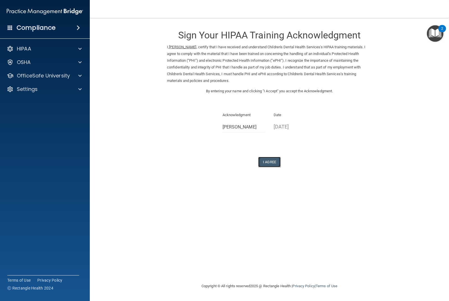
click at [269, 161] on button "I Agree" at bounding box center [269, 162] width 22 height 10
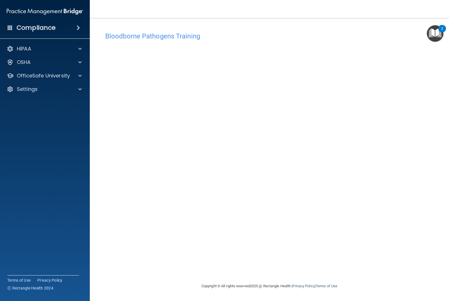
click at [331, 252] on div "Bloodborne Pathogens Training This course doesn’t expire until . Are you sure y…" at bounding box center [269, 156] width 337 height 254
click at [402, 235] on div "Bloodborne Pathogens Training This course doesn’t expire until . Are you sure y…" at bounding box center [269, 156] width 337 height 254
click at [54, 65] on div "OSHA" at bounding box center [38, 62] width 70 height 7
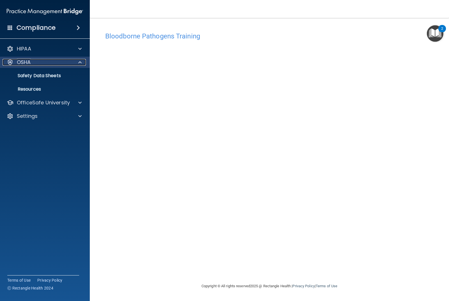
click at [54, 65] on div "OSHA" at bounding box center [38, 62] width 70 height 7
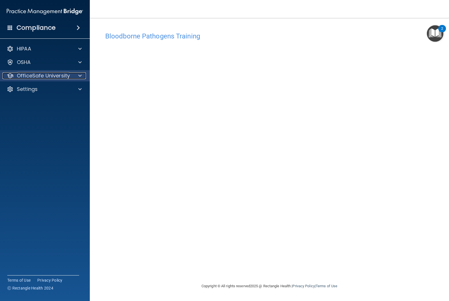
click at [53, 78] on p "OfficeSafe University" at bounding box center [43, 75] width 53 height 7
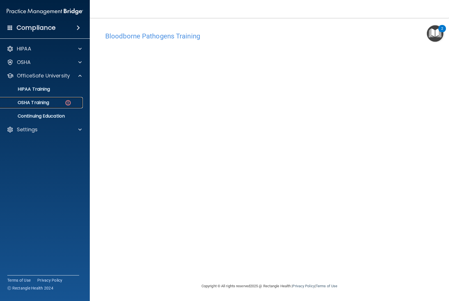
click at [49, 102] on p "OSHA Training" at bounding box center [26, 103] width 45 height 6
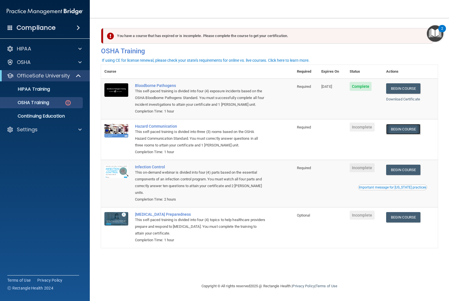
click at [413, 133] on link "Begin Course" at bounding box center [403, 129] width 34 height 10
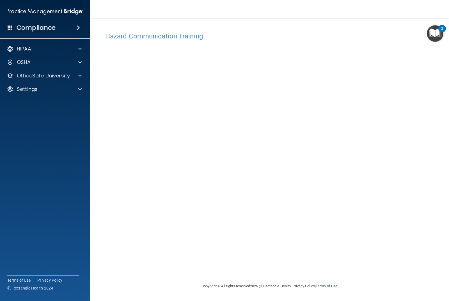
click at [355, 253] on div "Hazard Communication Training This course doesn’t expire until . Are you sure y…" at bounding box center [269, 156] width 337 height 254
drag, startPoint x: 344, startPoint y: 243, endPoint x: 339, endPoint y: 235, distance: 8.8
click at [344, 243] on div "Hazard Communication Training This course doesn’t expire until . Are you sure y…" at bounding box center [269, 156] width 337 height 254
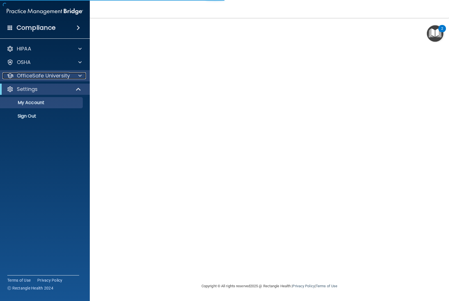
click at [58, 77] on p "OfficeSafe University" at bounding box center [43, 75] width 53 height 7
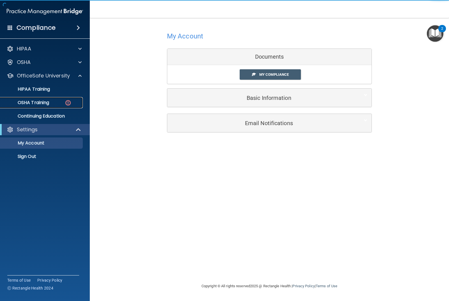
click at [50, 101] on div "OSHA Training" at bounding box center [42, 103] width 77 height 6
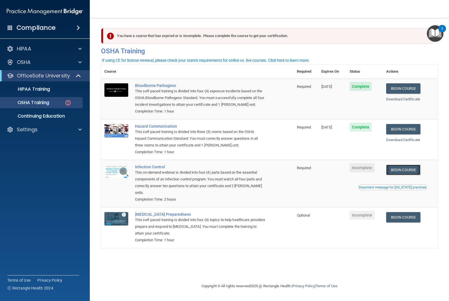
click at [400, 172] on link "Begin Course" at bounding box center [403, 170] width 34 height 10
click at [55, 91] on div "HIPAA Training" at bounding box center [42, 89] width 77 height 6
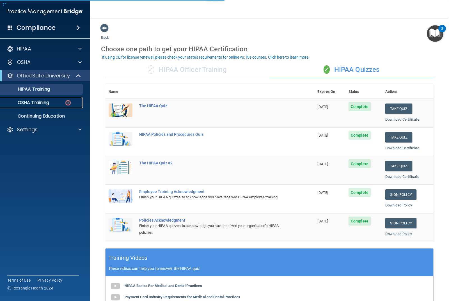
click at [51, 98] on link "OSHA Training" at bounding box center [38, 102] width 88 height 11
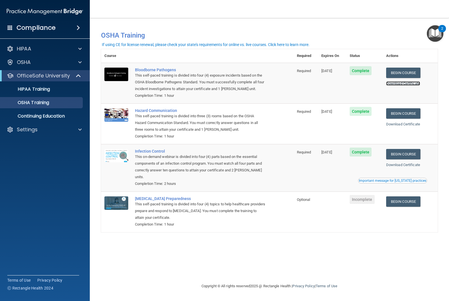
click at [415, 82] on link "Download Certificate" at bounding box center [403, 83] width 34 height 4
click at [410, 125] on link "Download Certificate" at bounding box center [403, 124] width 34 height 4
click at [410, 163] on div "Download Certificate" at bounding box center [410, 165] width 48 height 7
click at [409, 165] on link "Download Certificate" at bounding box center [403, 165] width 34 height 4
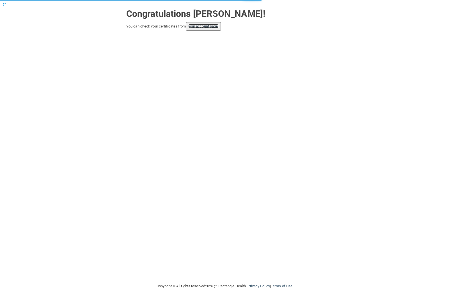
click at [216, 25] on link "your account page!" at bounding box center [203, 26] width 31 height 4
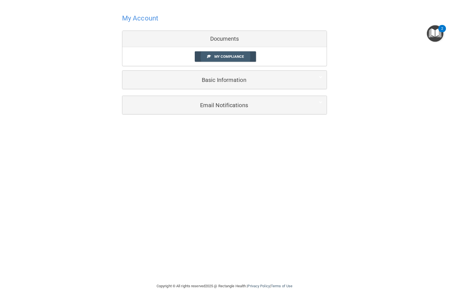
click at [222, 58] on span "My Compliance" at bounding box center [229, 56] width 29 height 4
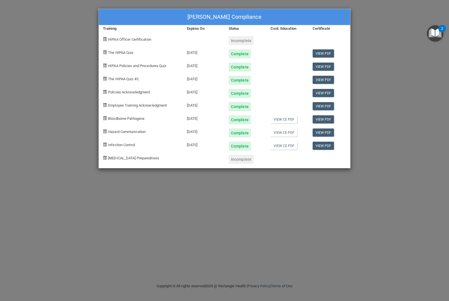
click at [383, 61] on div "[PERSON_NAME] Compliance Training Expires On Status Cont. Education Certificate…" at bounding box center [224, 150] width 449 height 301
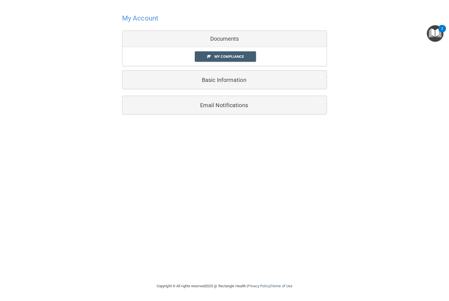
click at [130, 19] on h4 "My Account" at bounding box center [140, 18] width 36 height 7
